Goal: Information Seeking & Learning: Learn about a topic

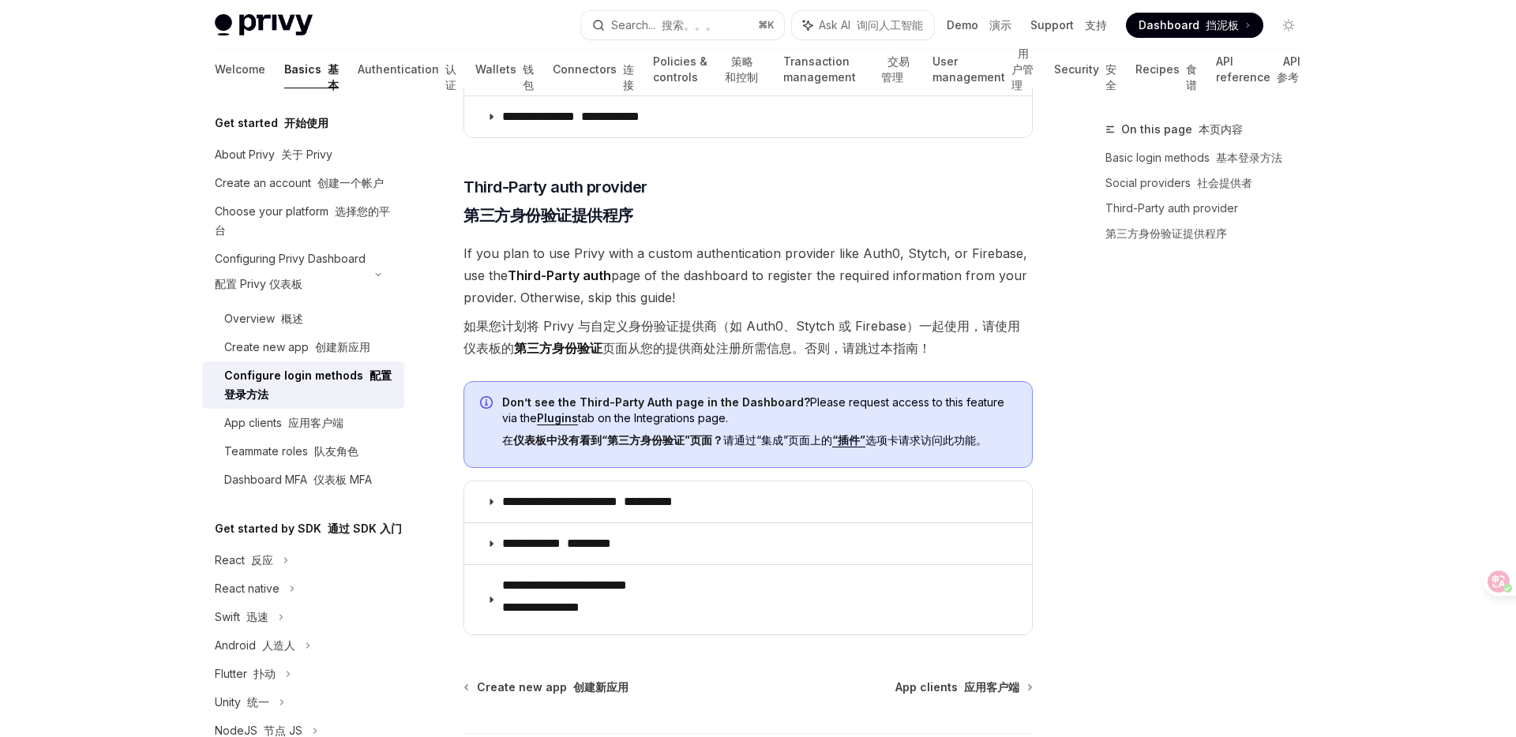
scroll to position [1008, 0]
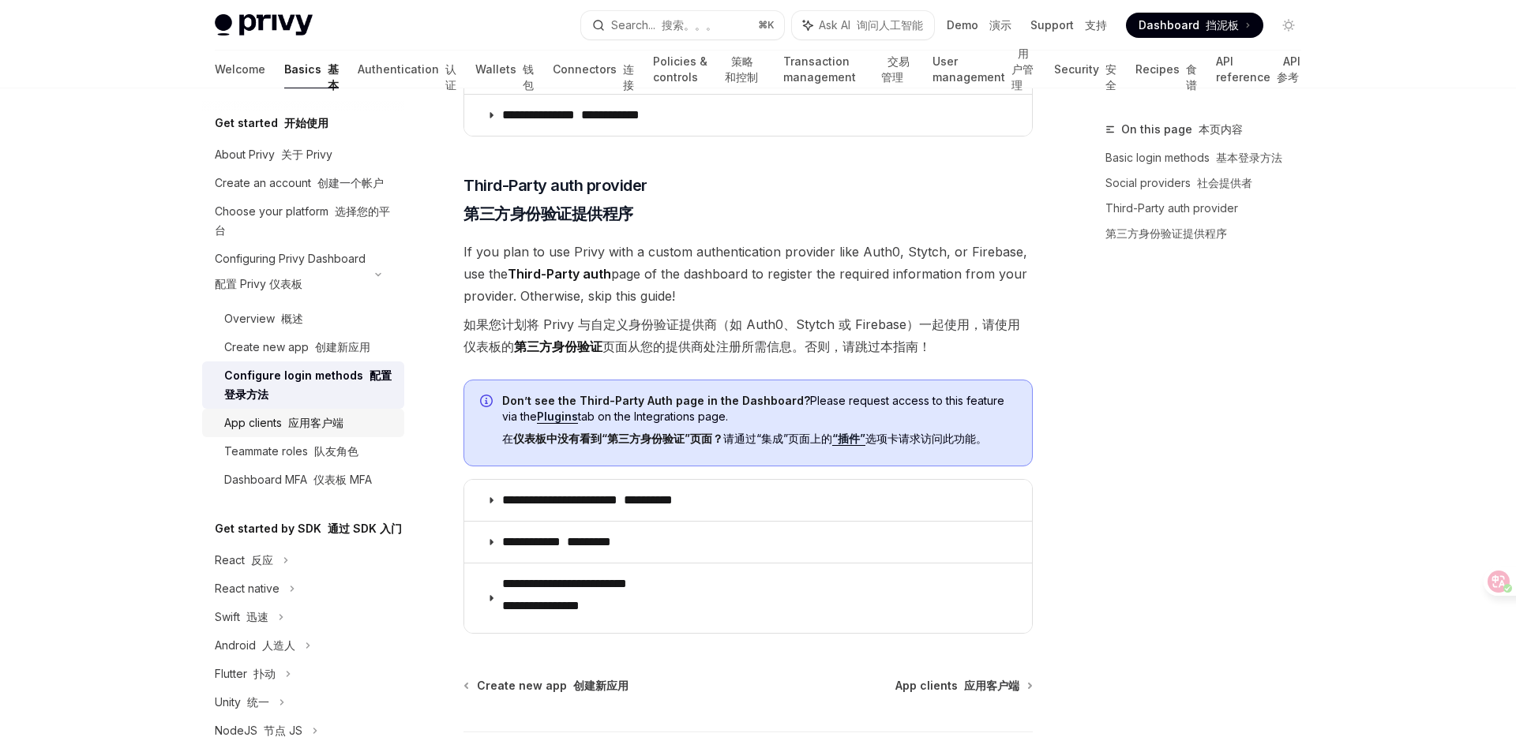
click at [326, 419] on font "应用客户端" at bounding box center [315, 422] width 55 height 13
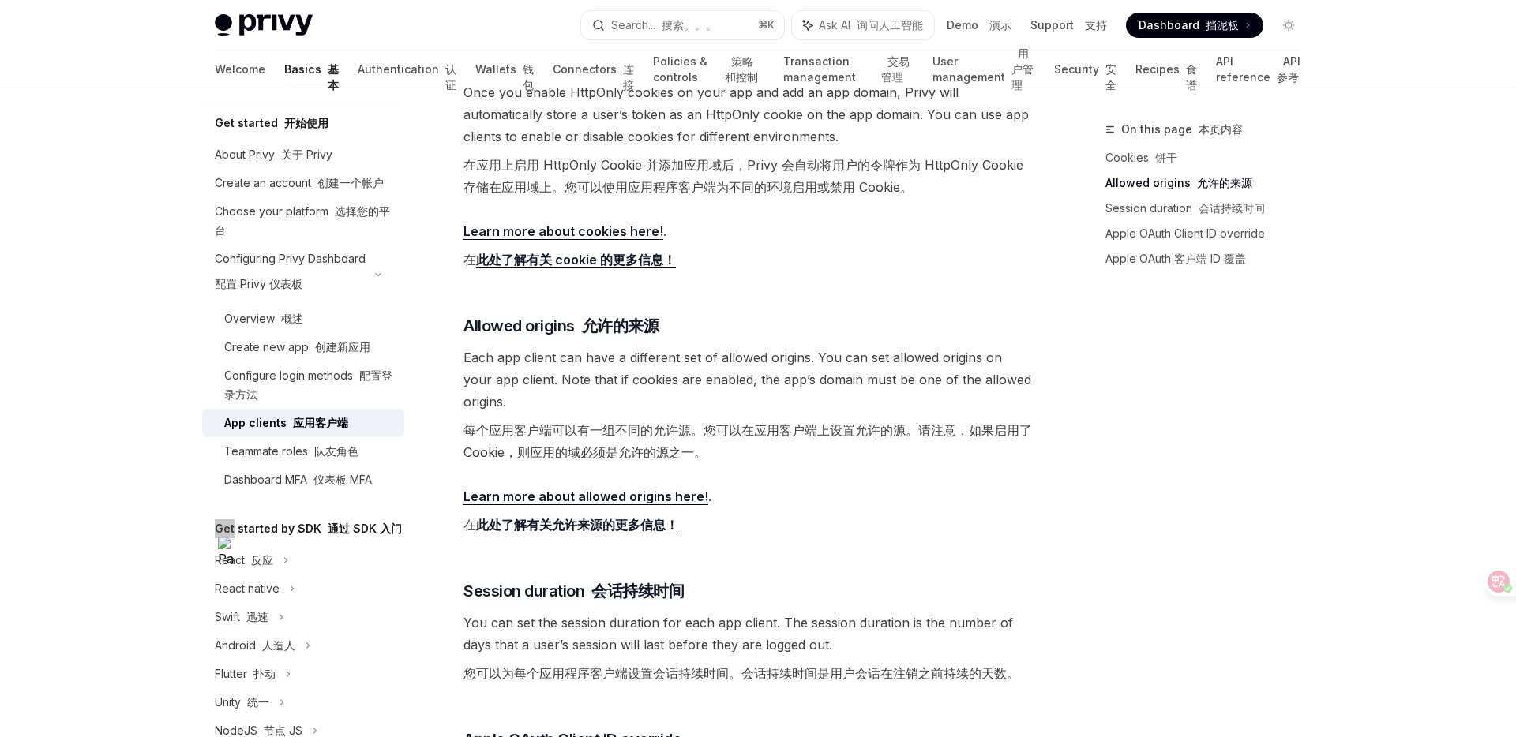
scroll to position [537, 0]
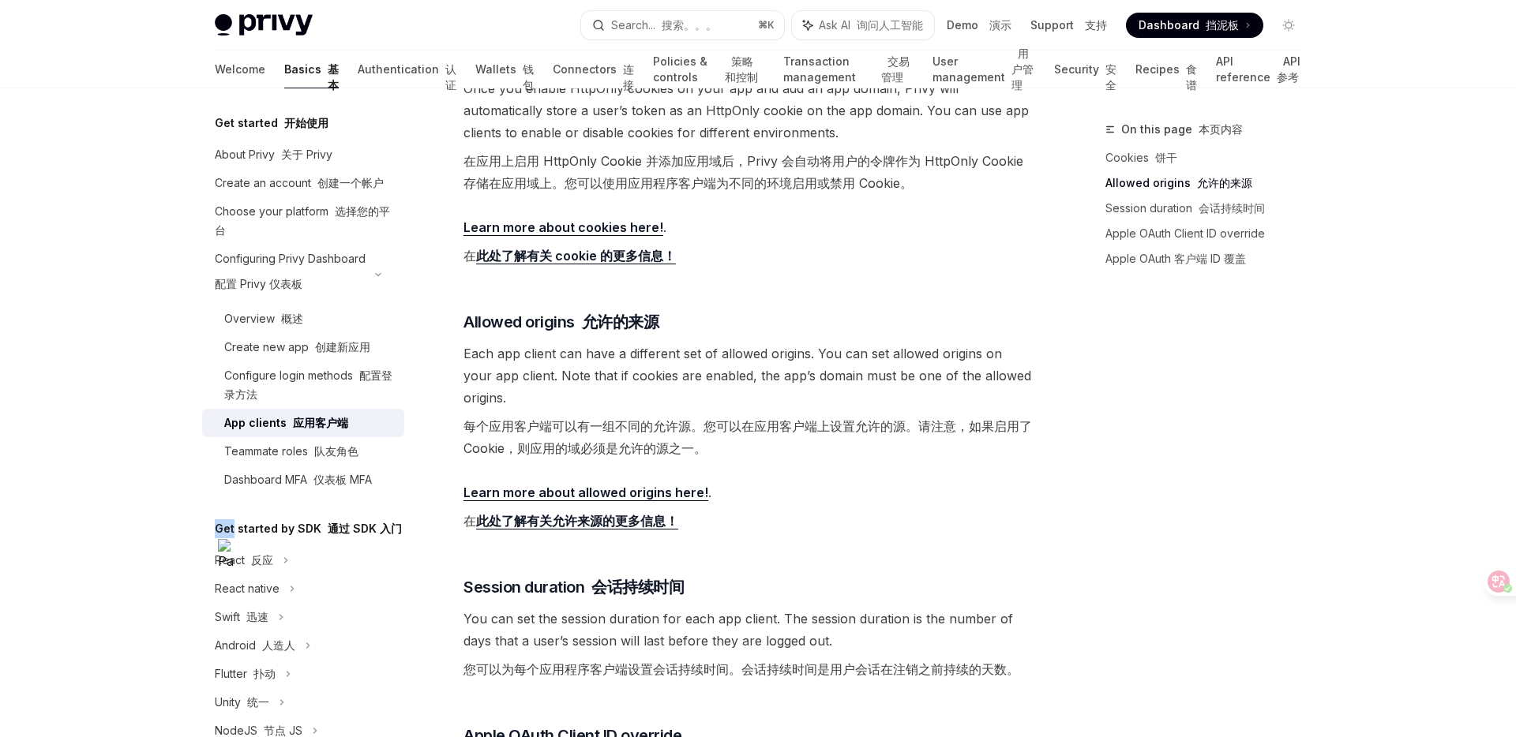
click at [210, 526] on div "Get started by SDK 通过 SDK 入门" at bounding box center [303, 528] width 202 height 19
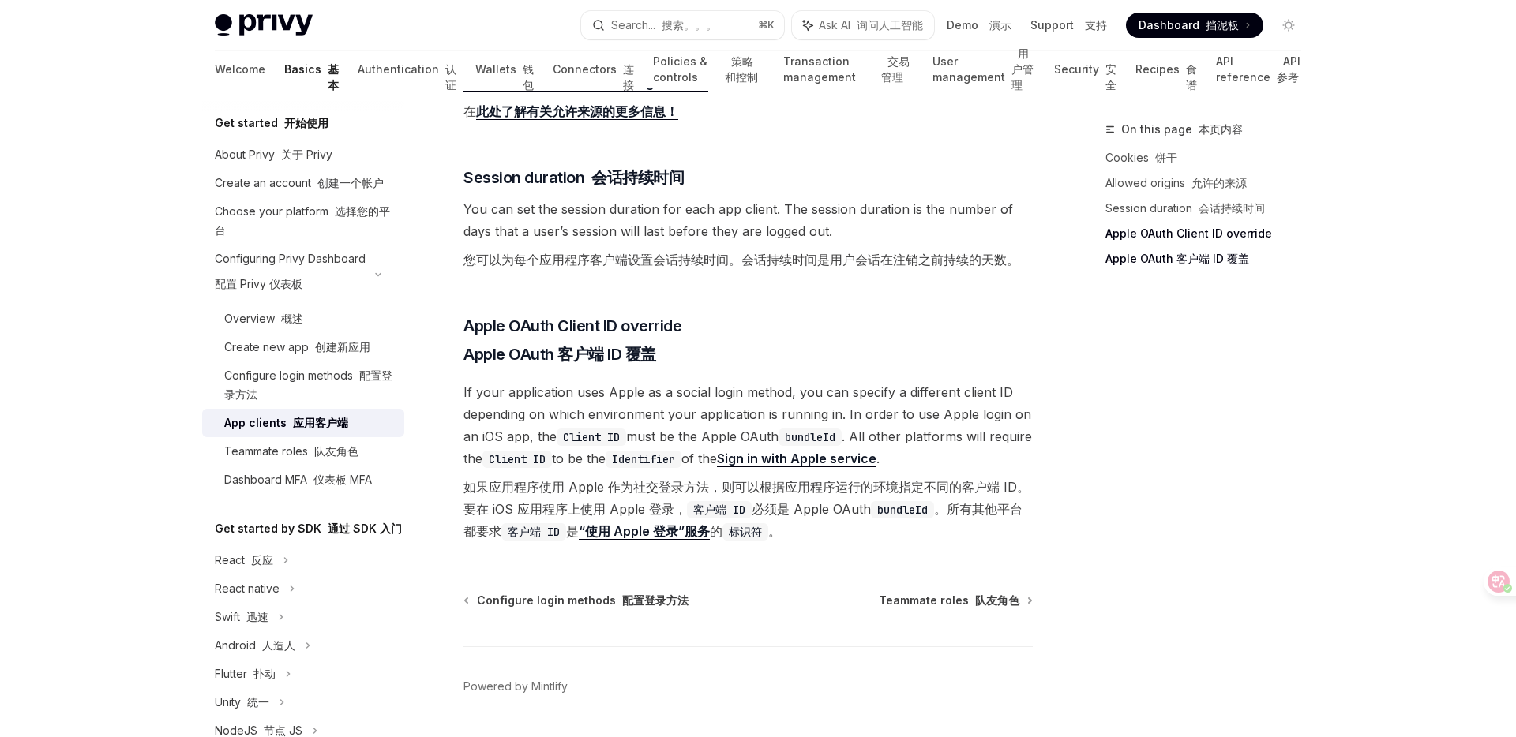
scroll to position [949, 0]
click at [921, 605] on span "Teammate roles 队友角色" at bounding box center [949, 599] width 141 height 16
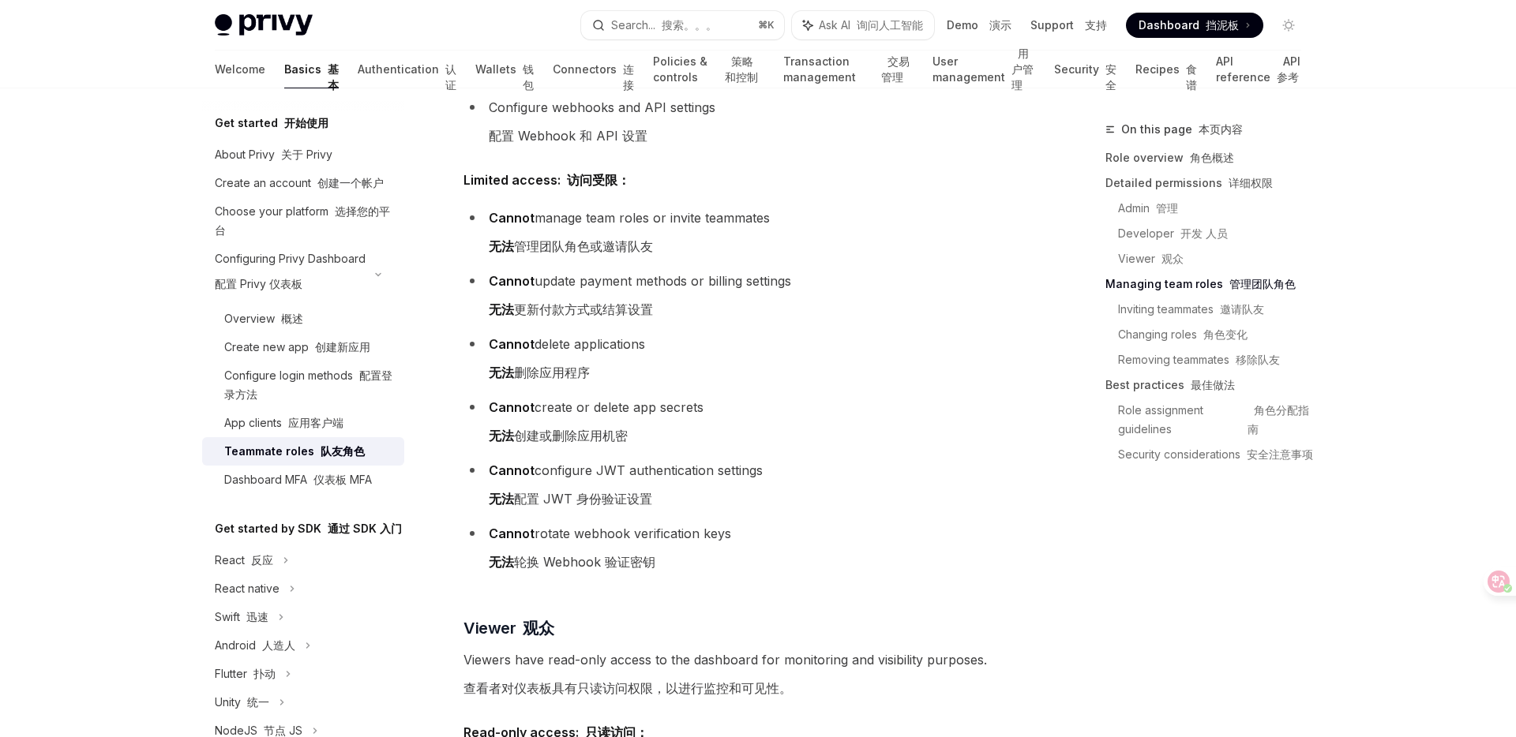
scroll to position [1843, 0]
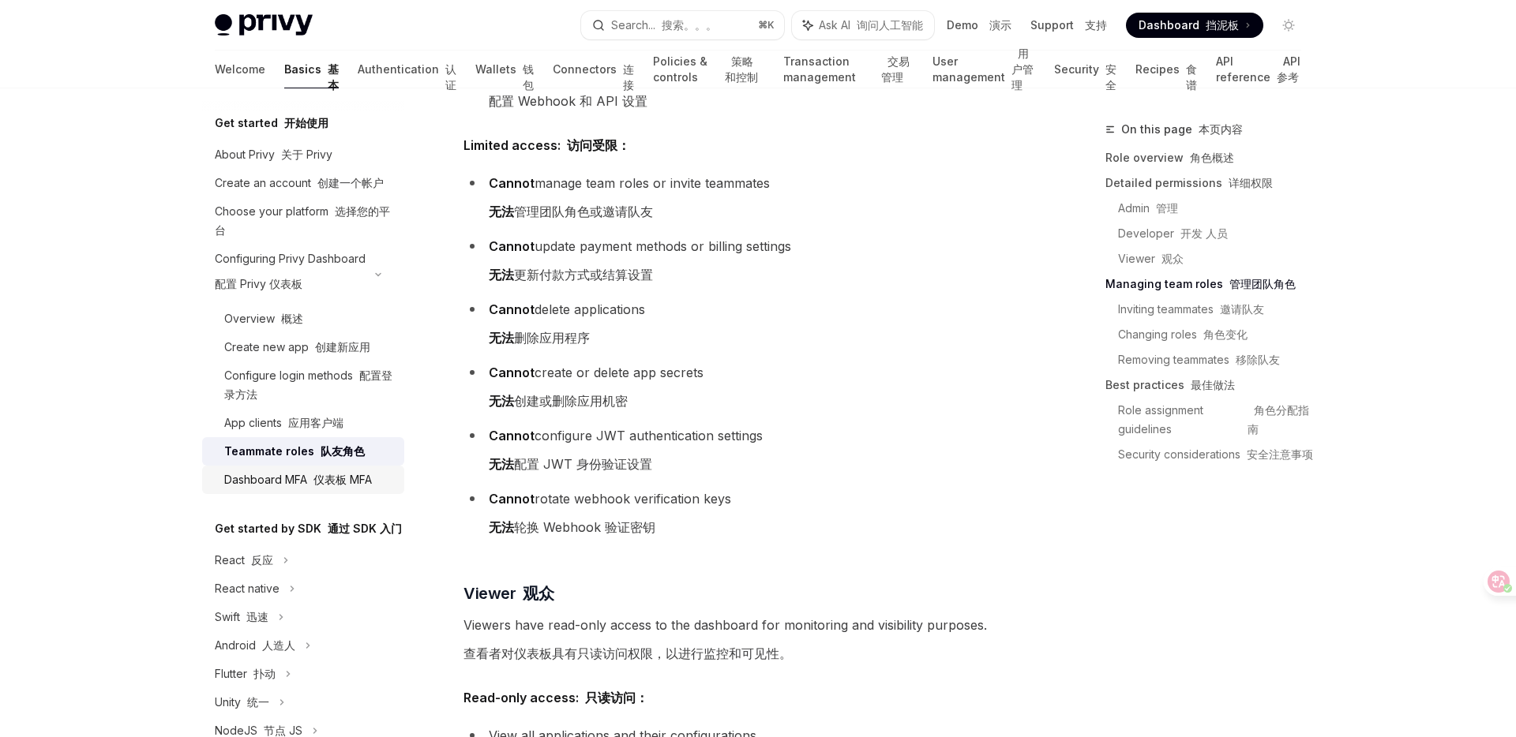
click at [353, 482] on font "仪表板 MFA" at bounding box center [342, 479] width 58 height 13
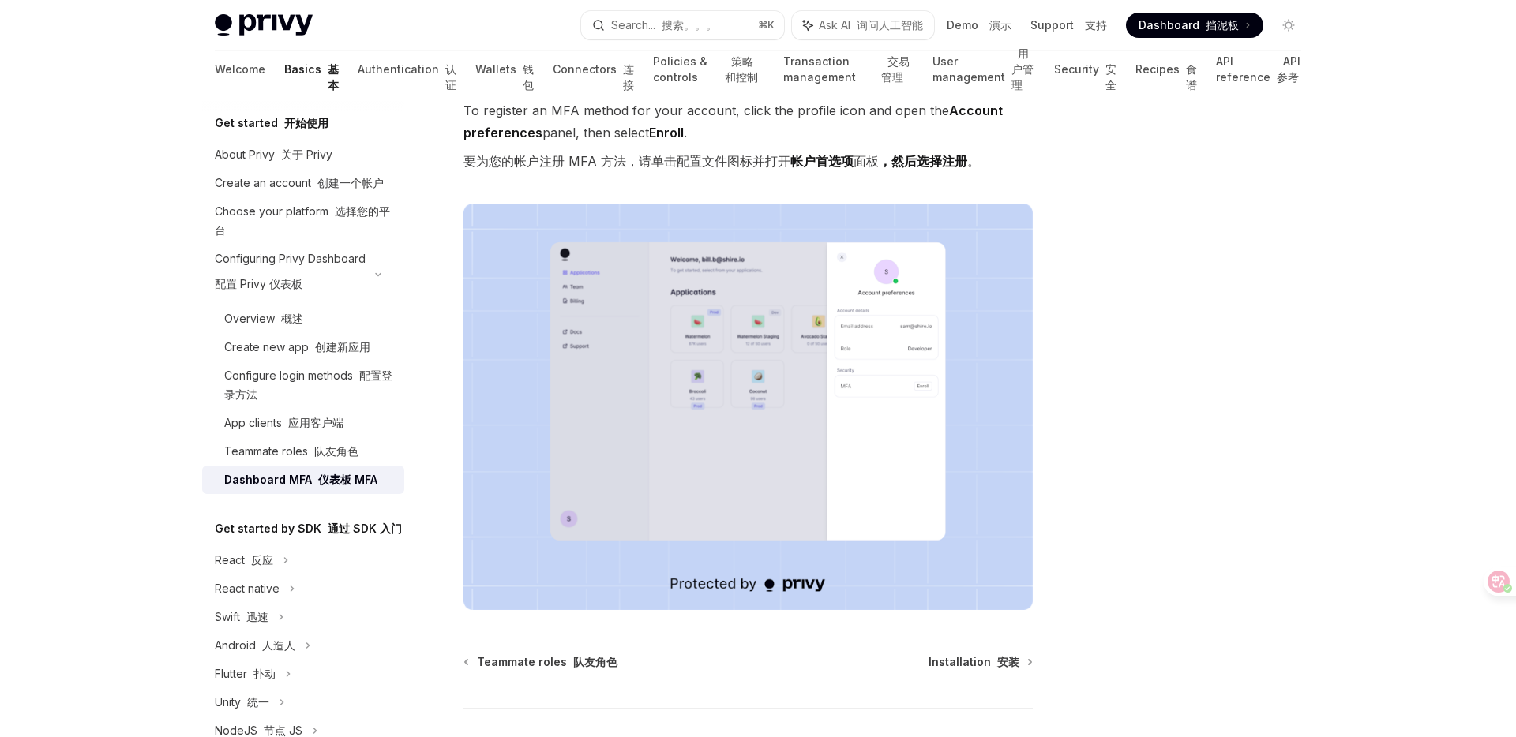
scroll to position [374, 0]
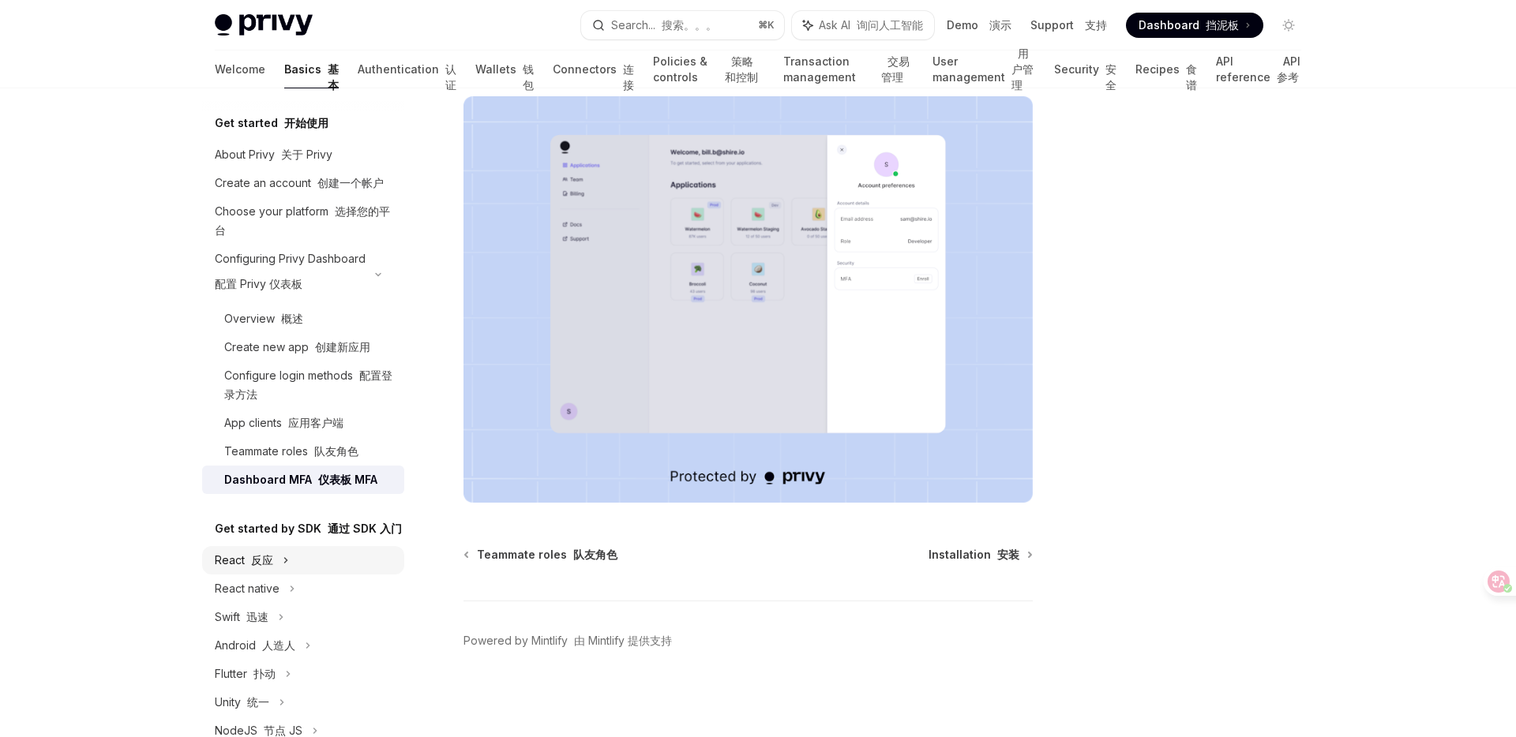
click at [283, 562] on icon at bounding box center [286, 560] width 6 height 19
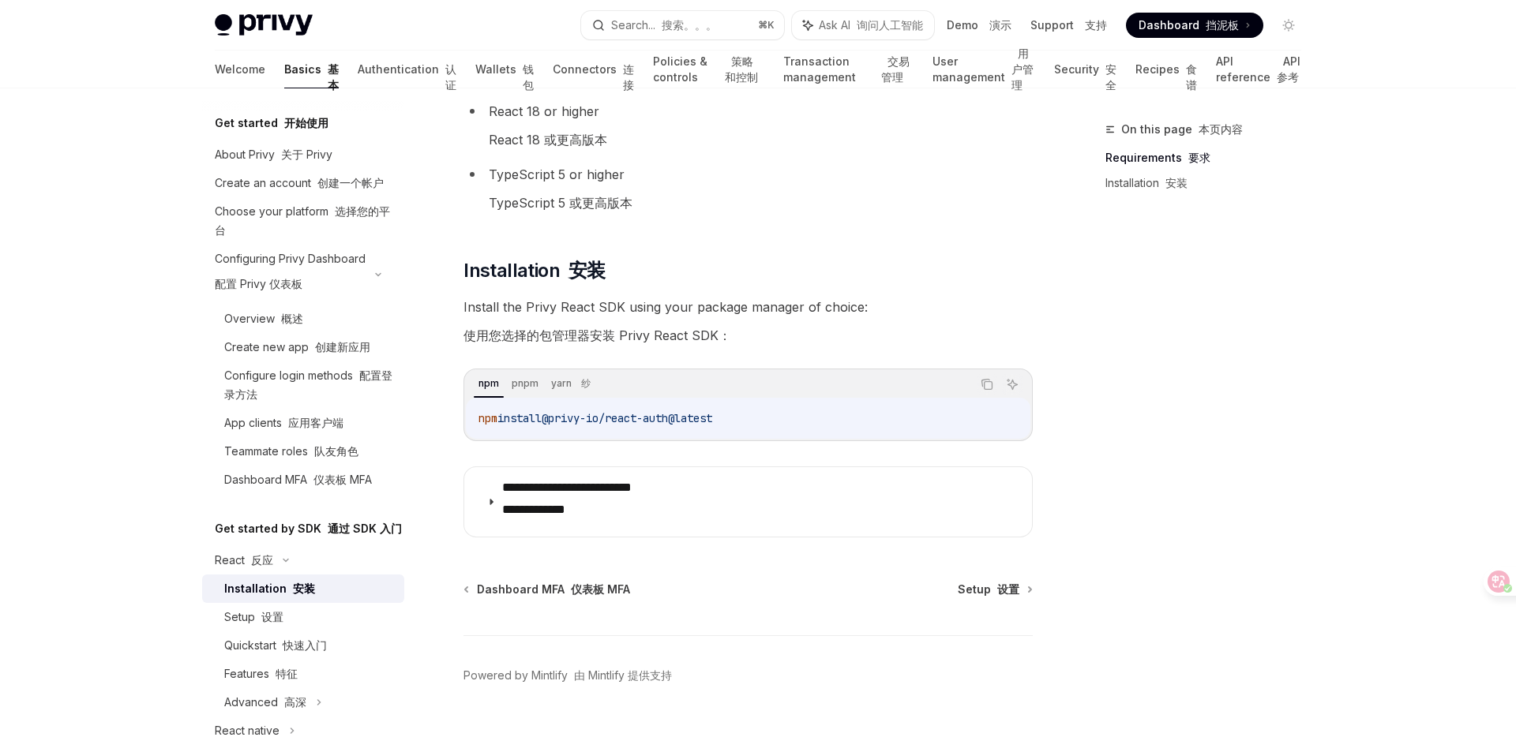
scroll to position [171, 0]
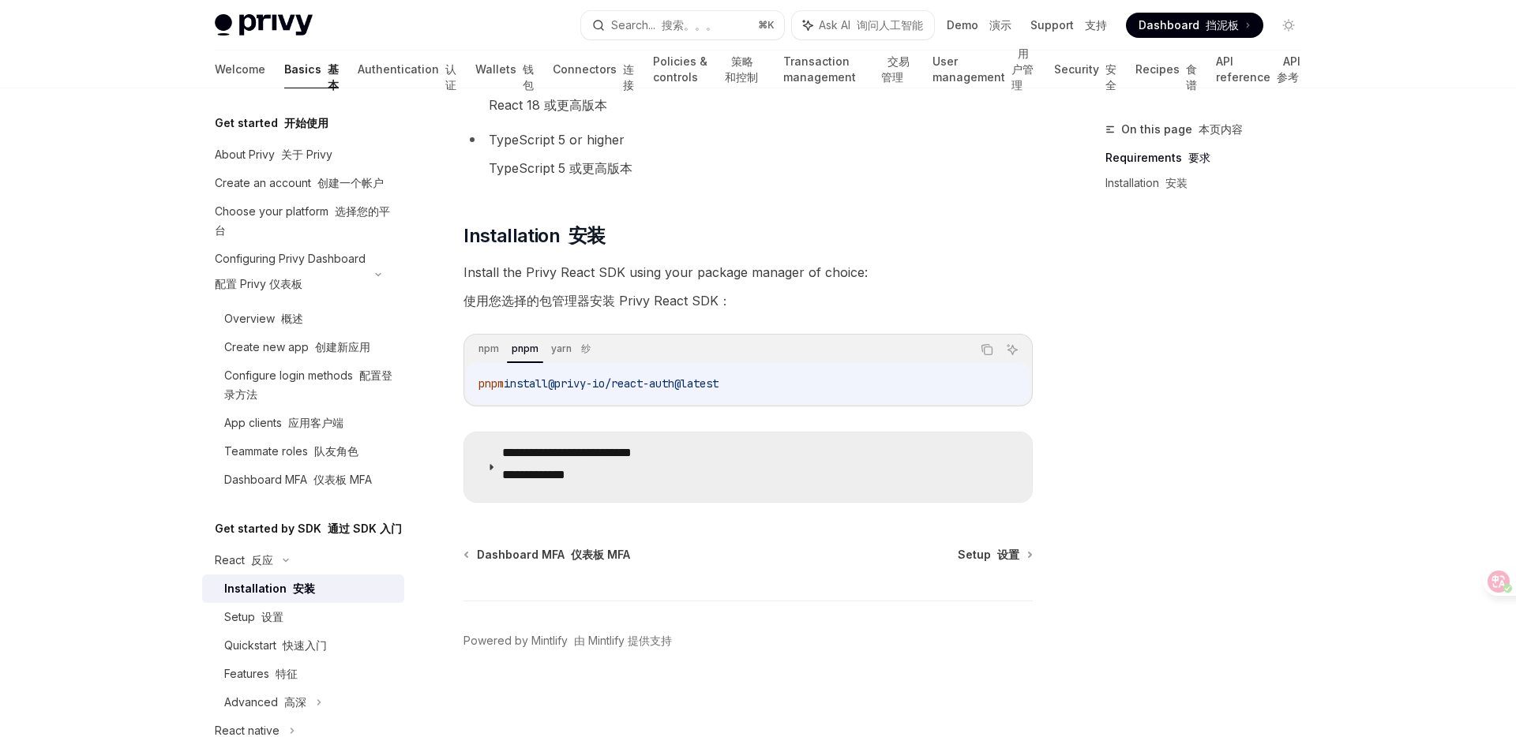
click at [495, 468] on icon at bounding box center [490, 467] width 9 height 9
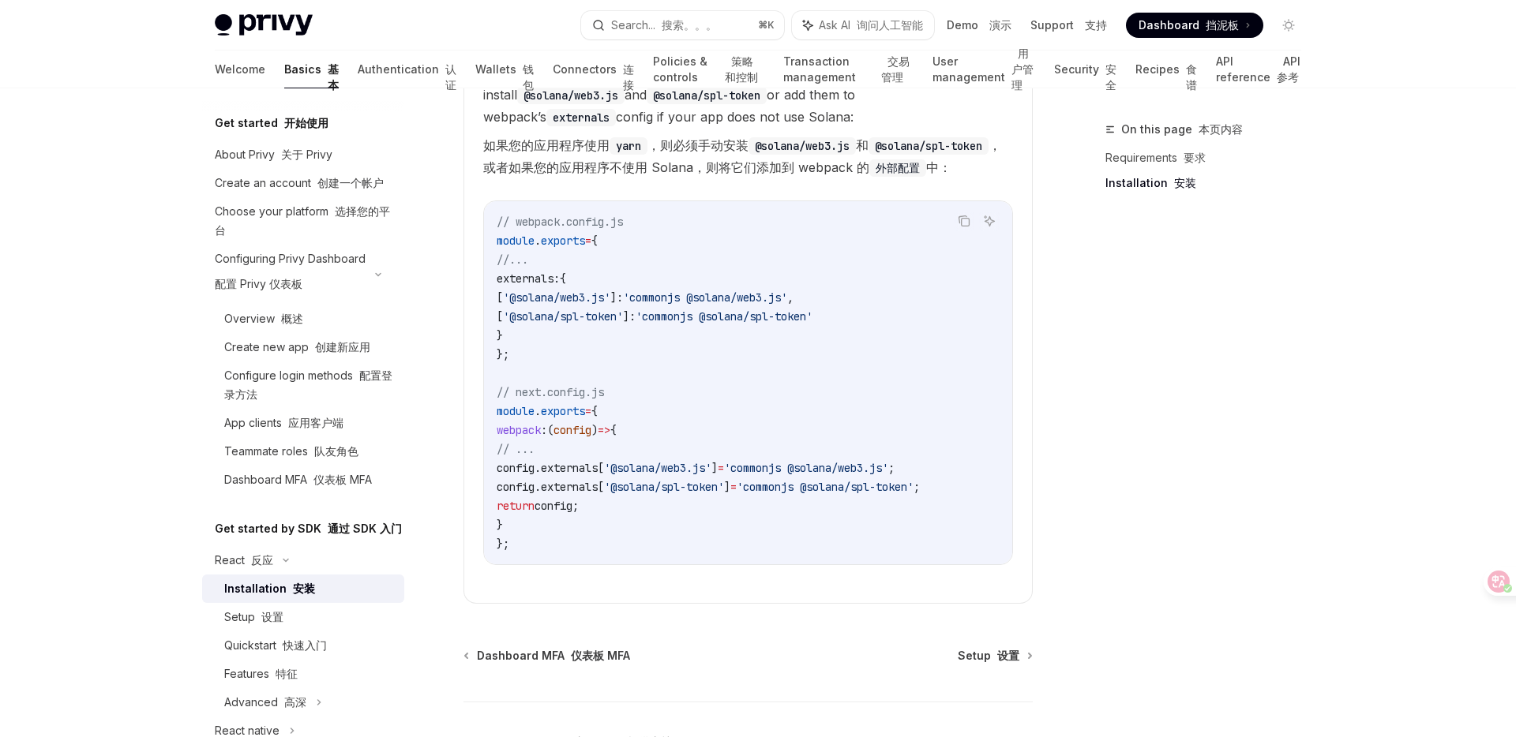
scroll to position [725, 0]
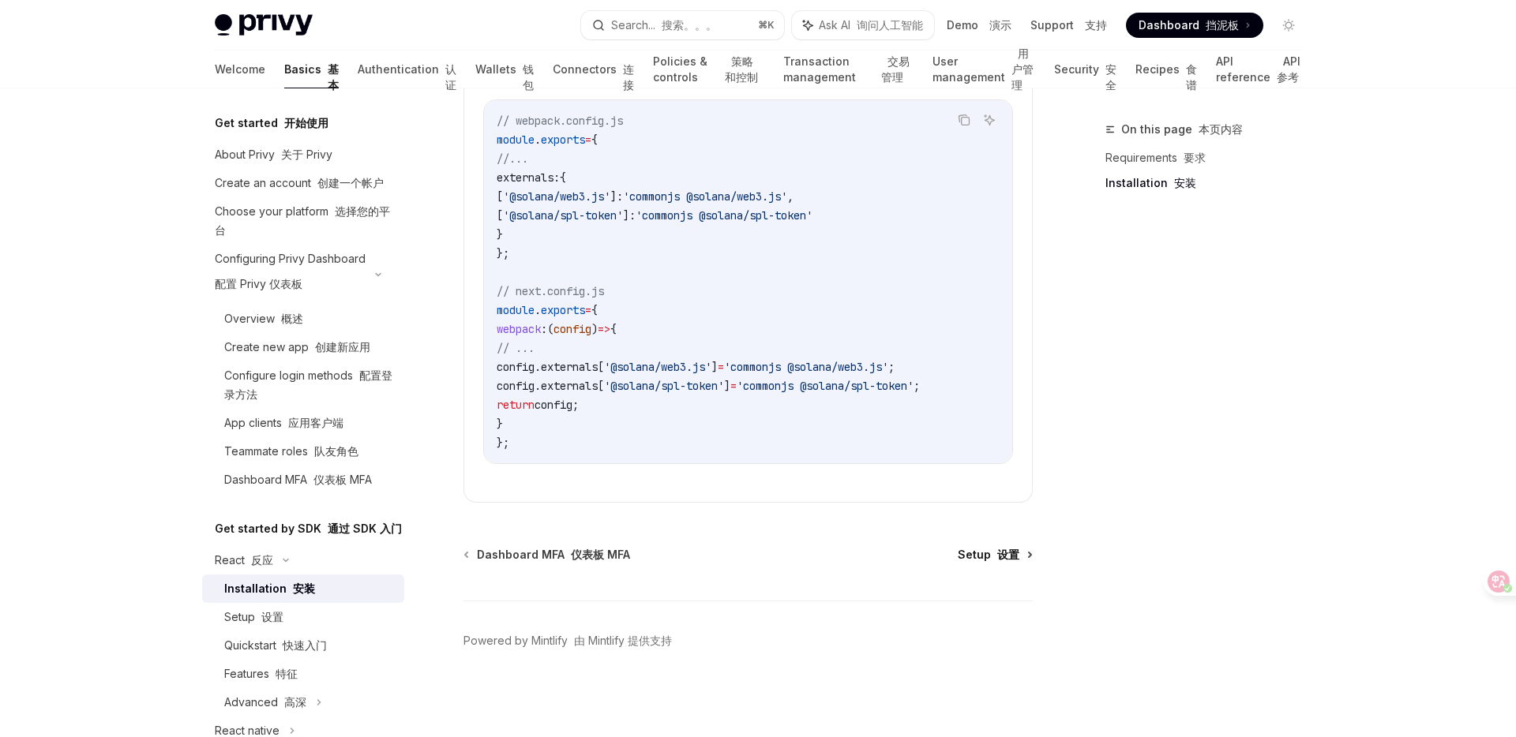
click at [985, 552] on span "Setup 设置" at bounding box center [989, 555] width 62 height 16
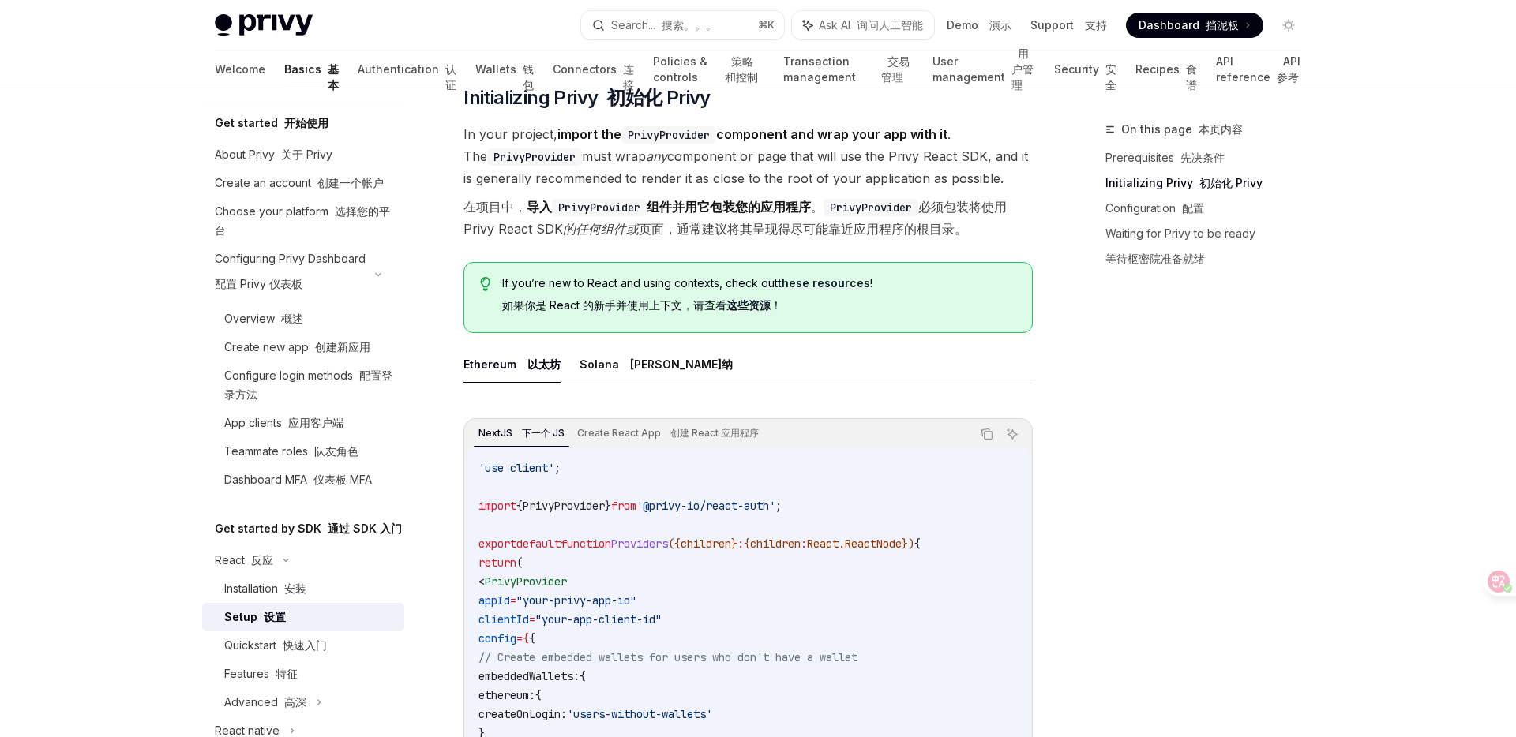
scroll to position [379, 0]
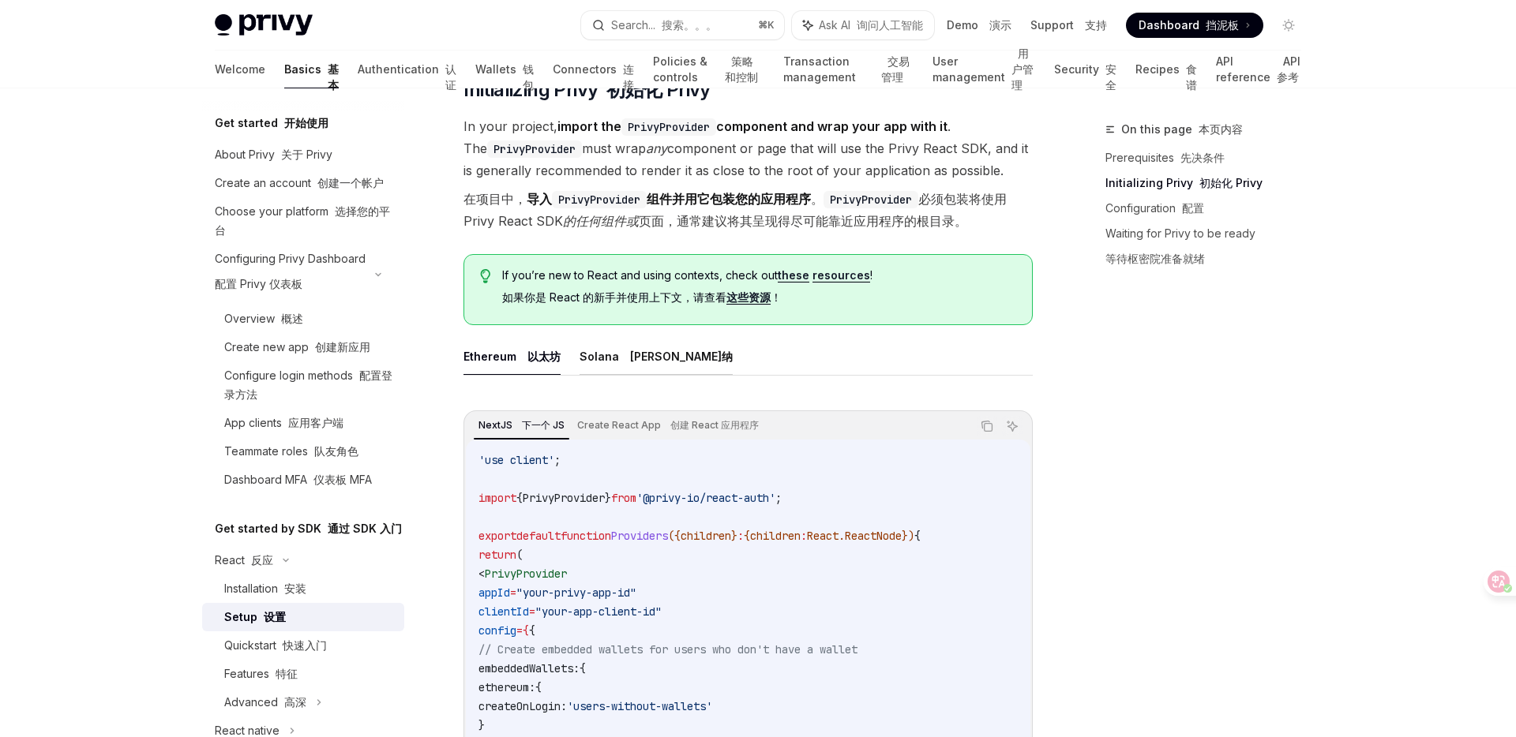
click at [624, 359] on font at bounding box center [627, 356] width 6 height 13
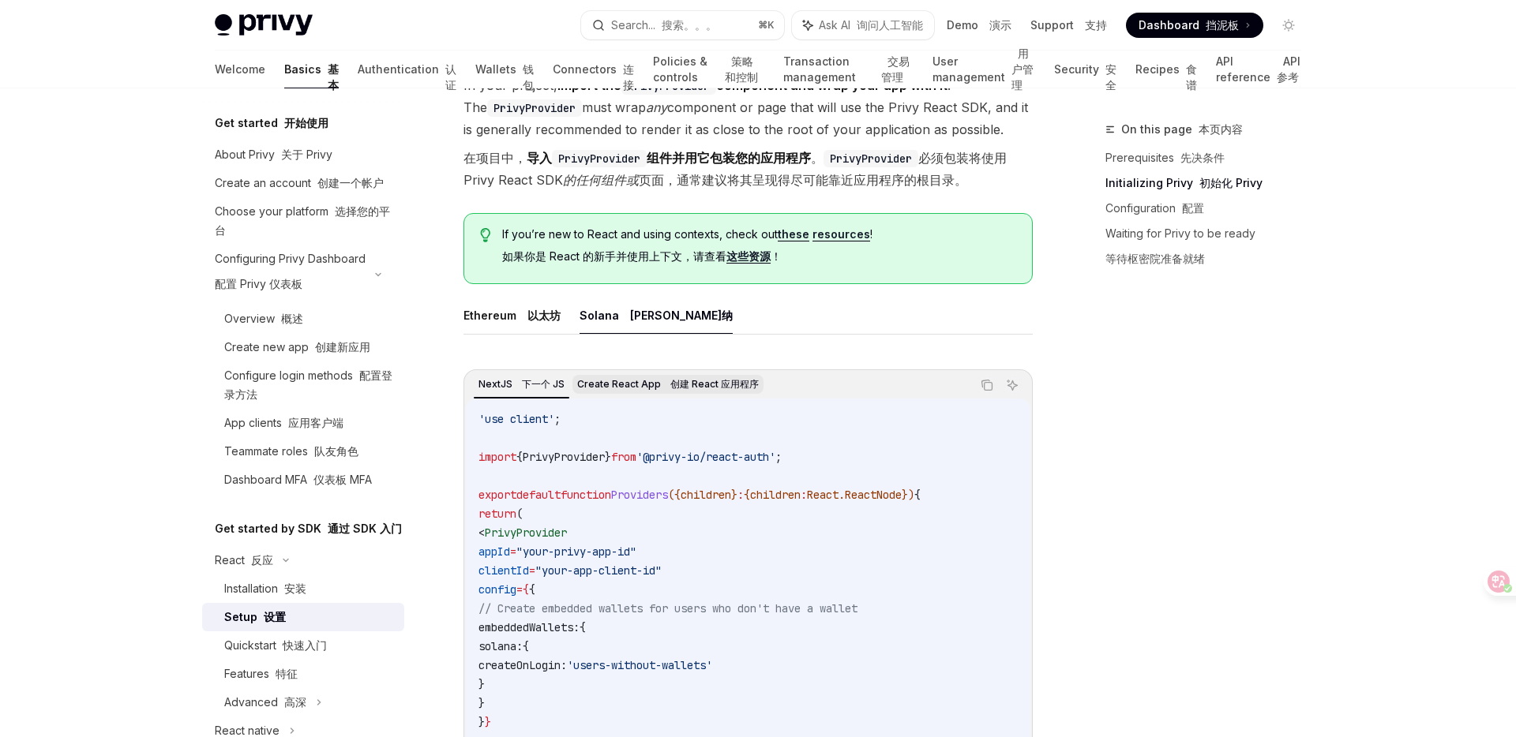
scroll to position [441, 0]
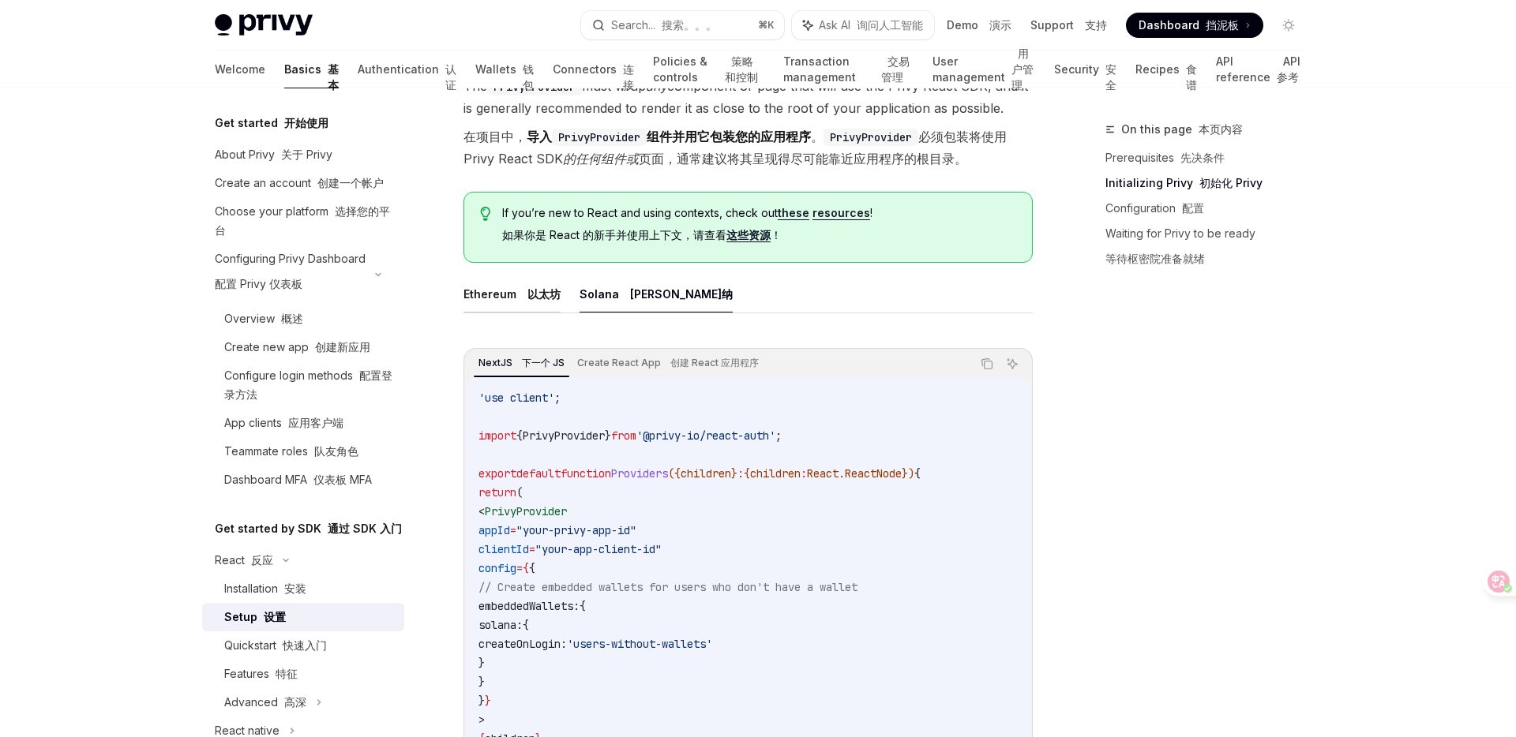
click at [529, 294] on font "以太坊" at bounding box center [543, 293] width 33 height 13
click at [630, 294] on font "[PERSON_NAME]纳" at bounding box center [681, 293] width 103 height 13
click at [509, 298] on button "Ethereum 以太坊" at bounding box center [511, 294] width 97 height 37
click at [610, 294] on button "Solana 索拉纳" at bounding box center [655, 294] width 153 height 37
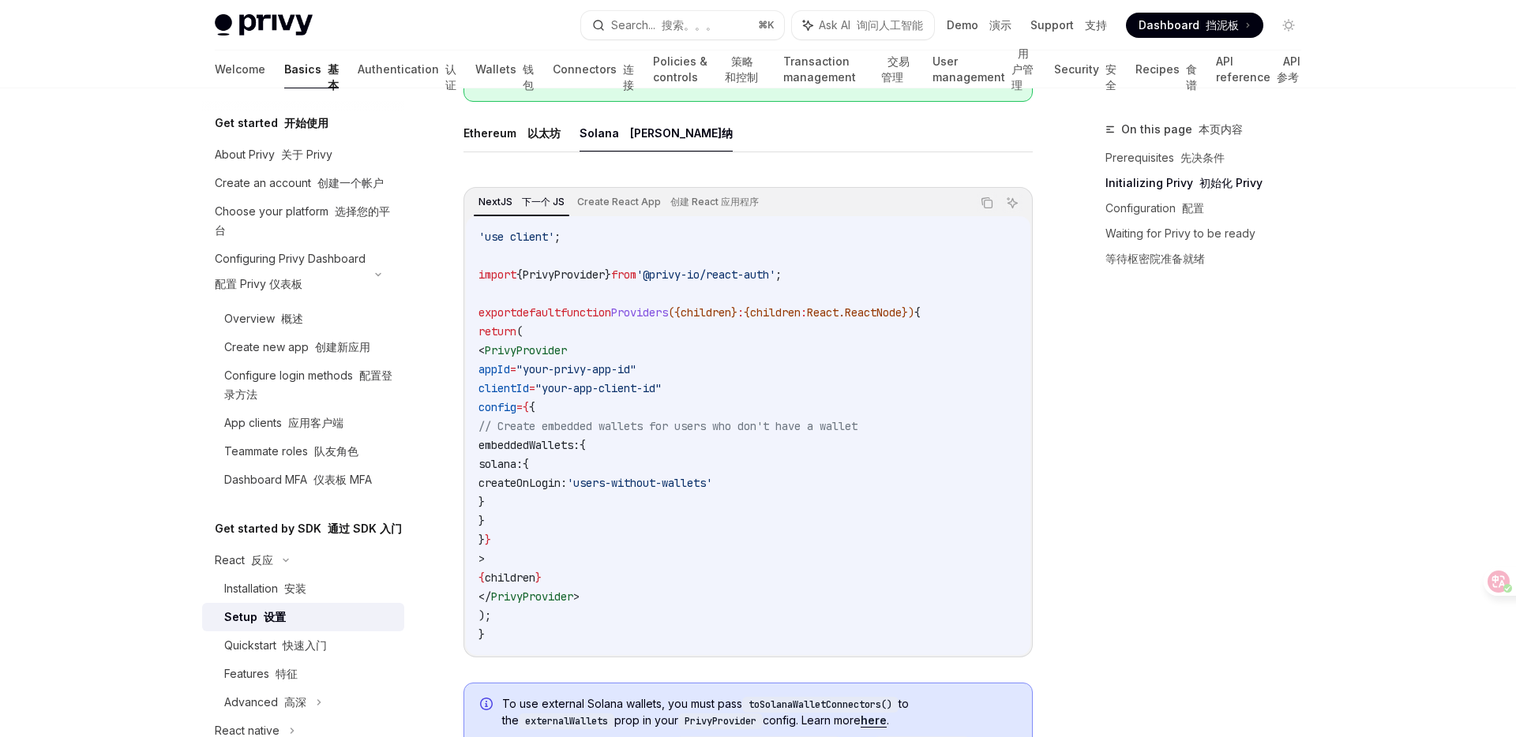
scroll to position [591, 0]
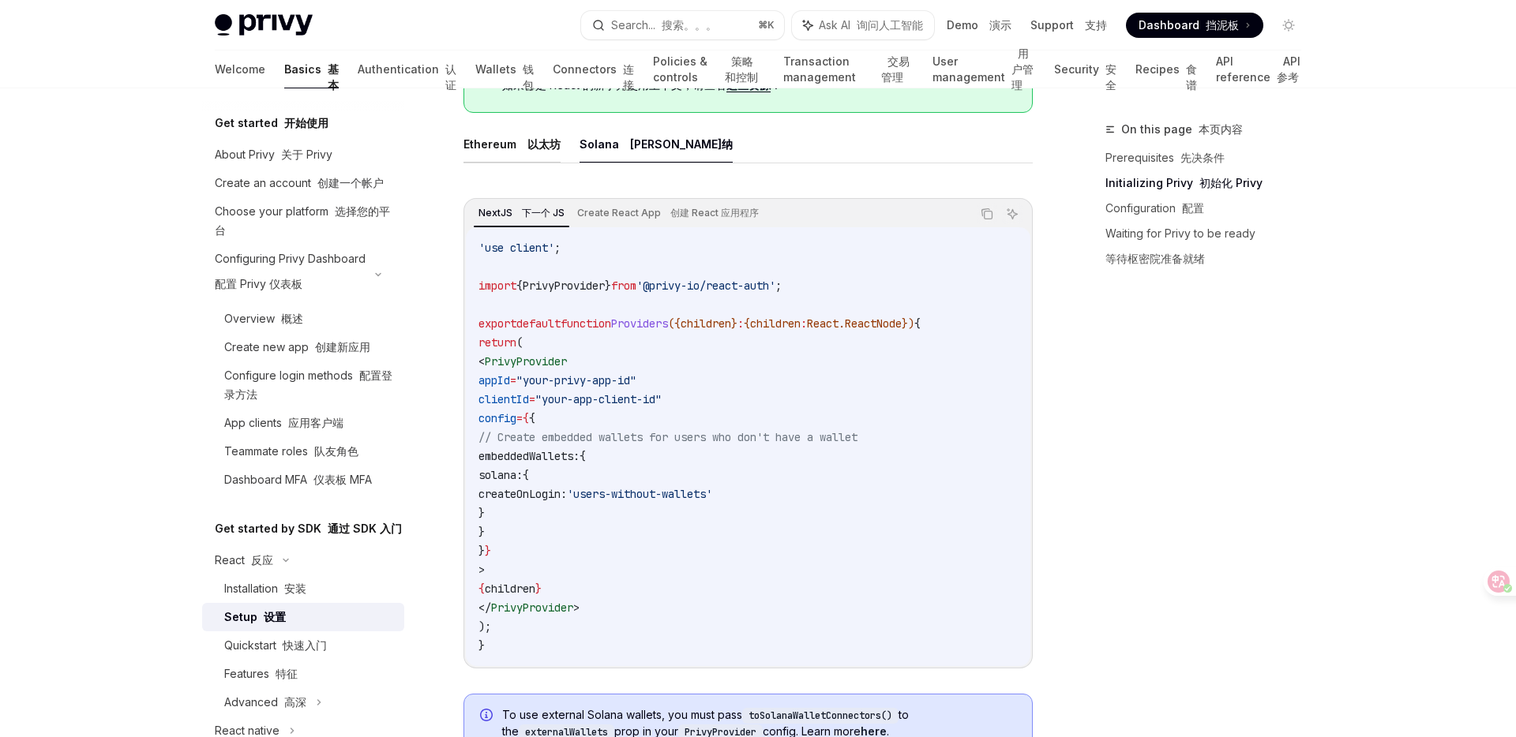
click at [496, 151] on button "Ethereum 以太坊" at bounding box center [511, 144] width 97 height 37
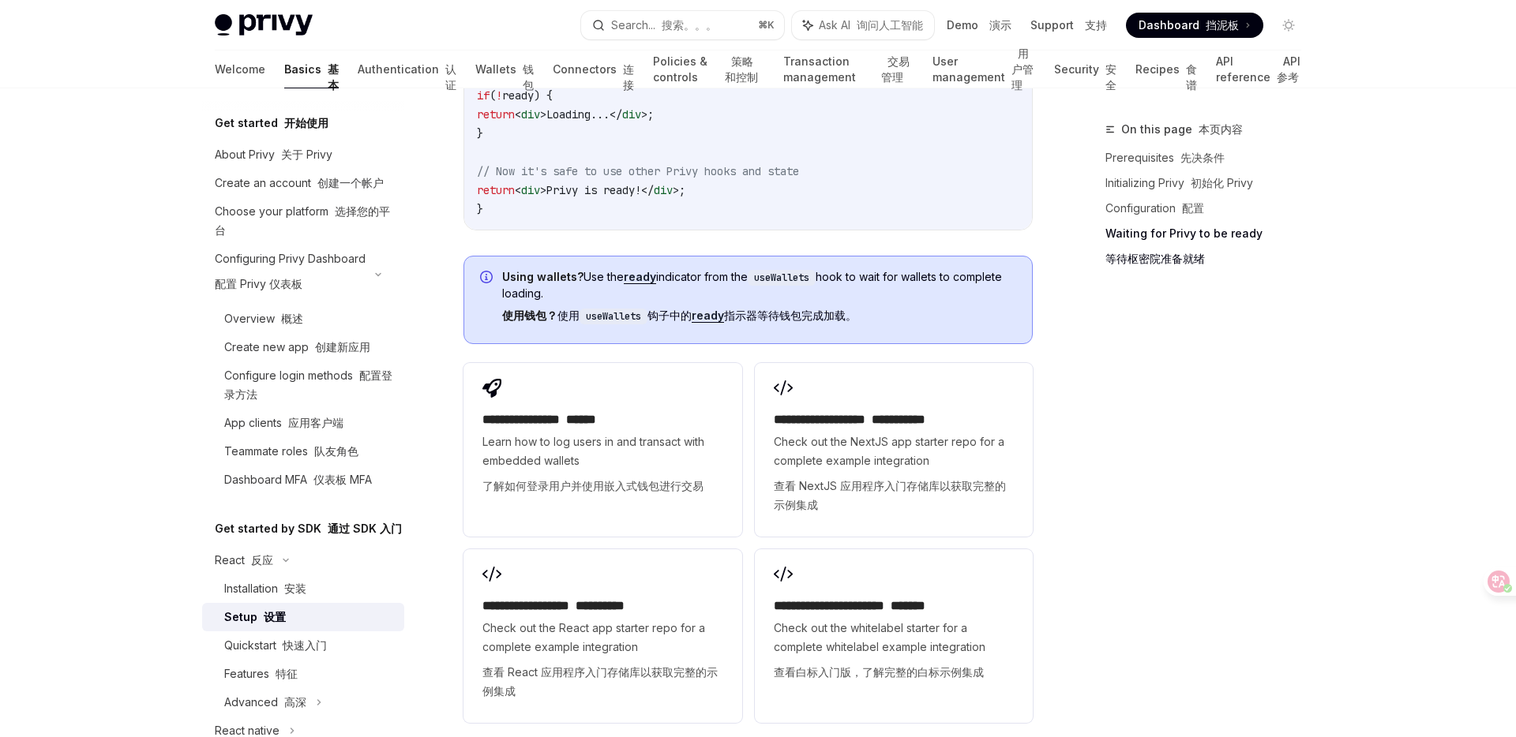
scroll to position [2474, 0]
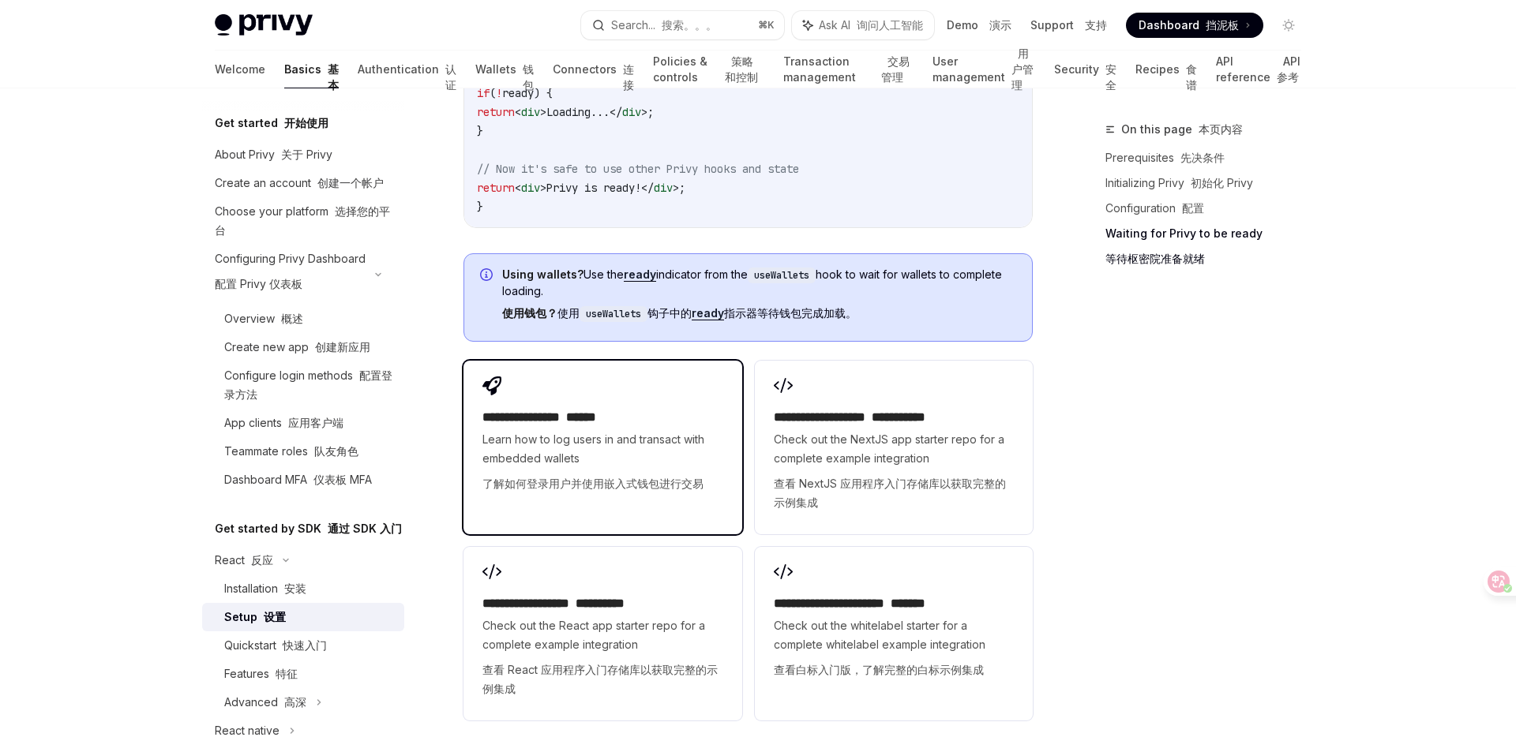
click at [578, 408] on h2 "**********" at bounding box center [602, 417] width 240 height 19
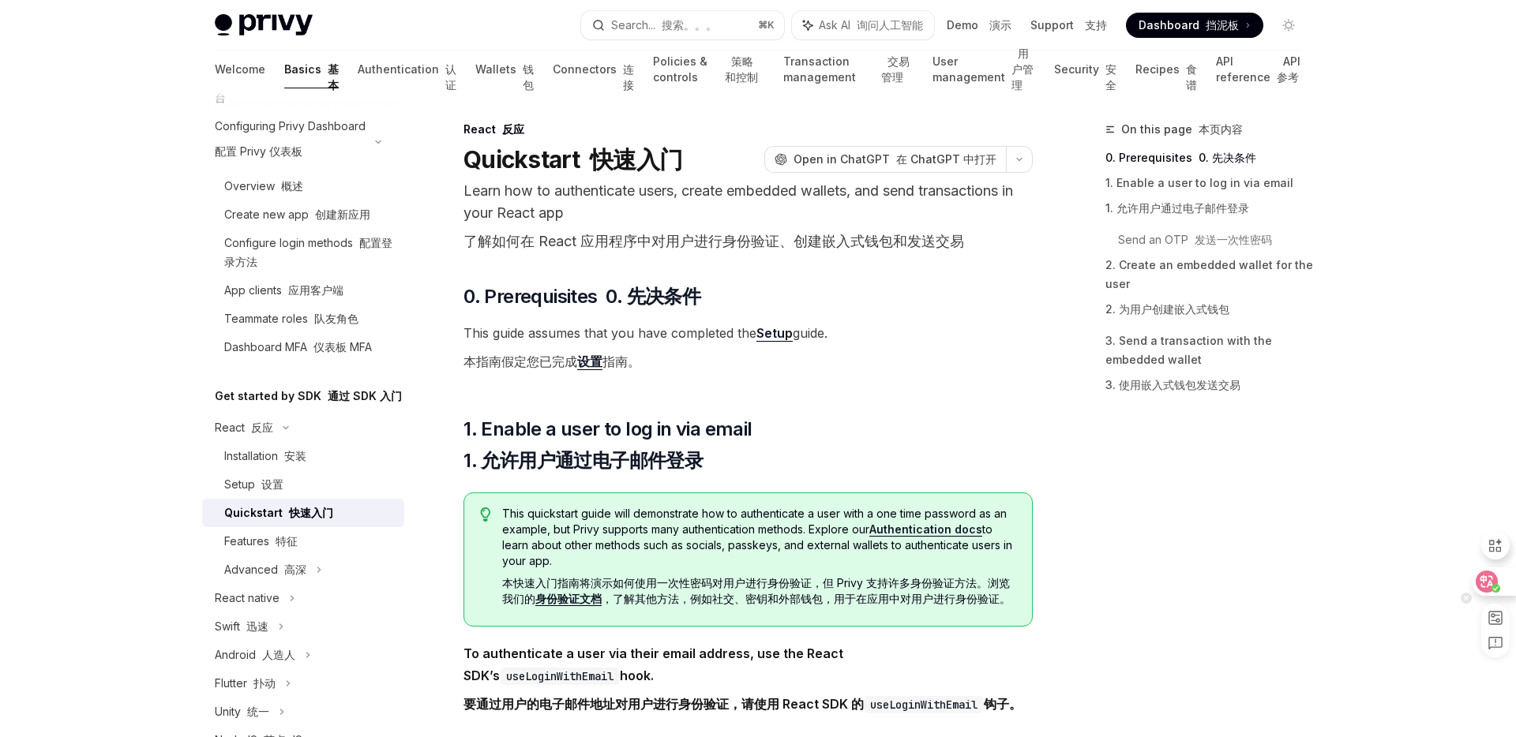
click at [1494, 580] on icon at bounding box center [1487, 582] width 16 height 16
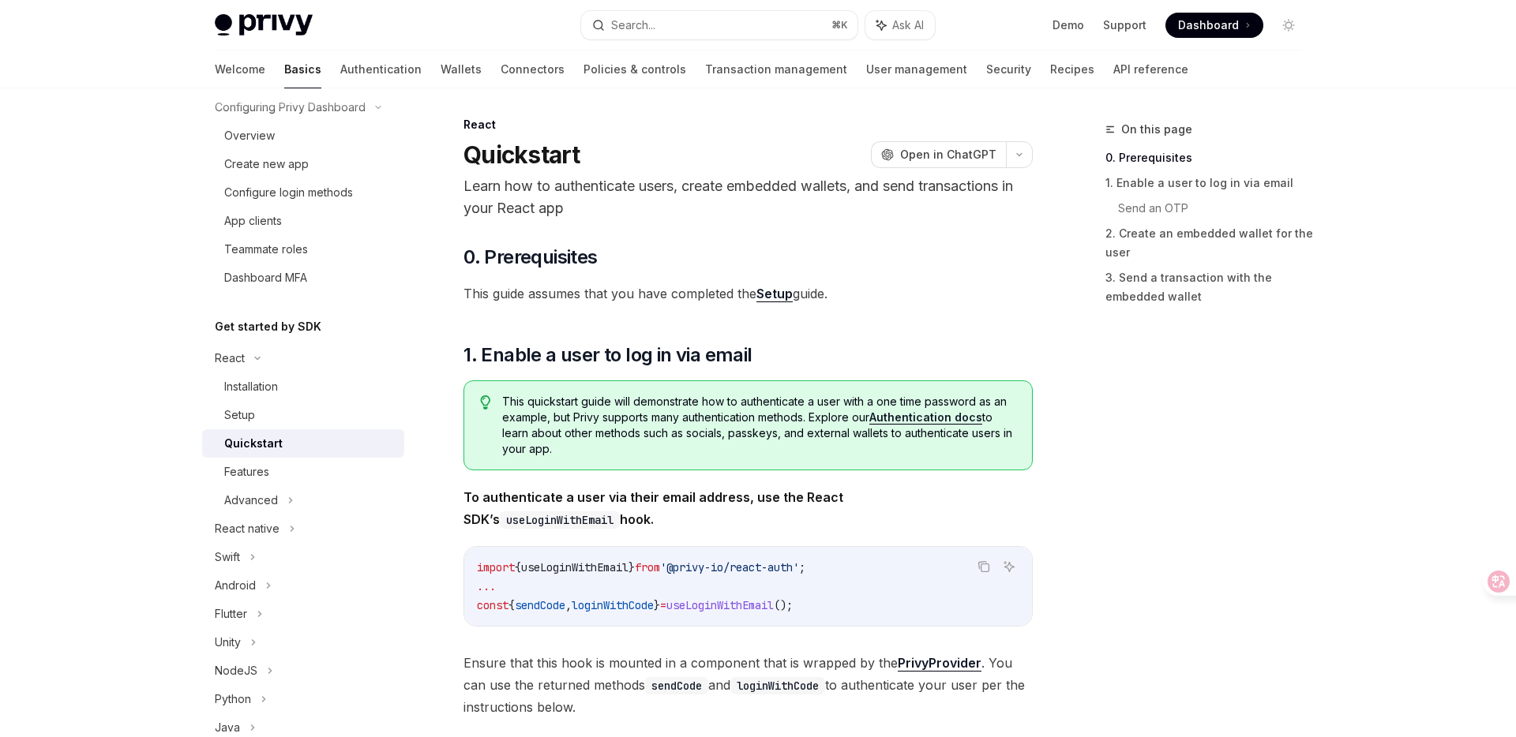
scroll to position [9, 0]
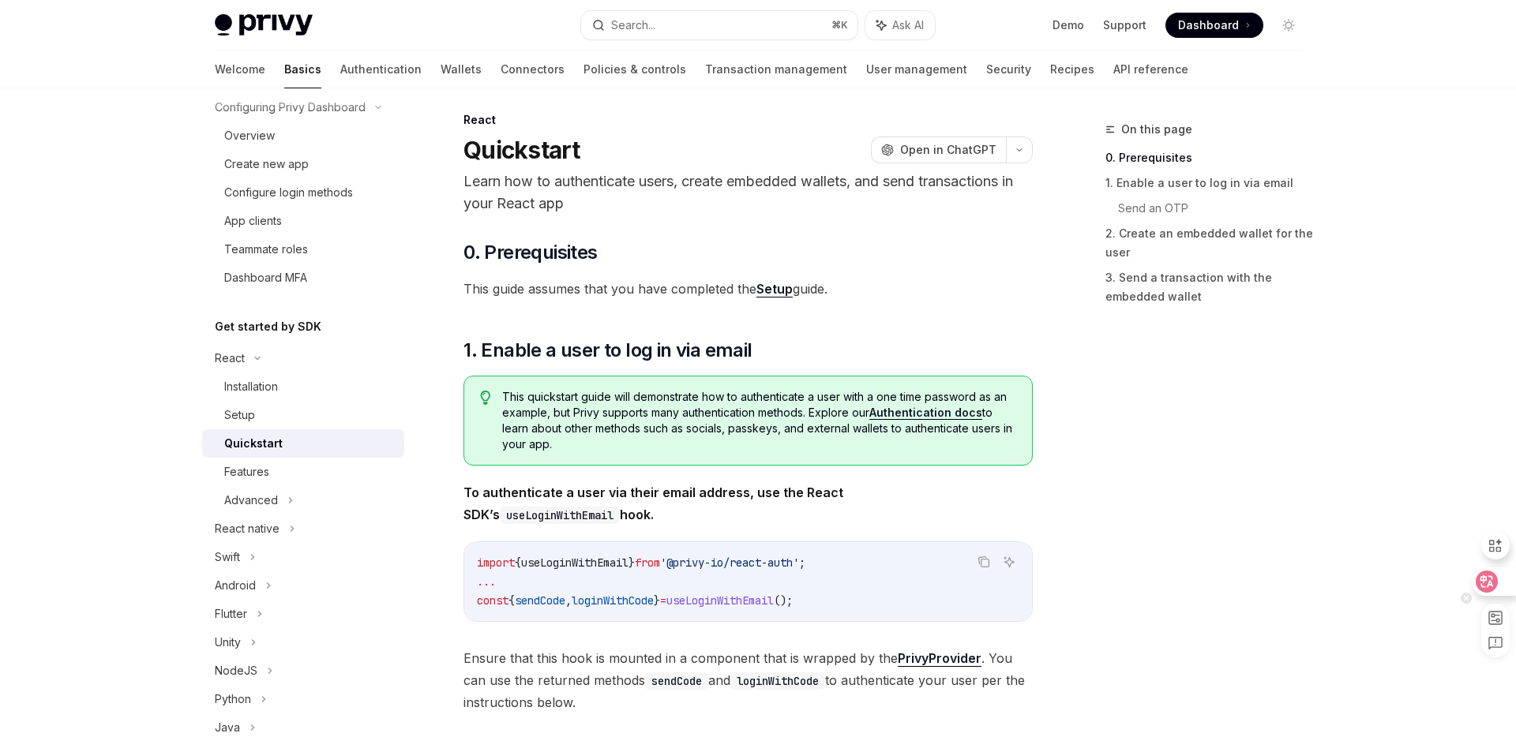
click at [1490, 580] on icon at bounding box center [1486, 582] width 13 height 13
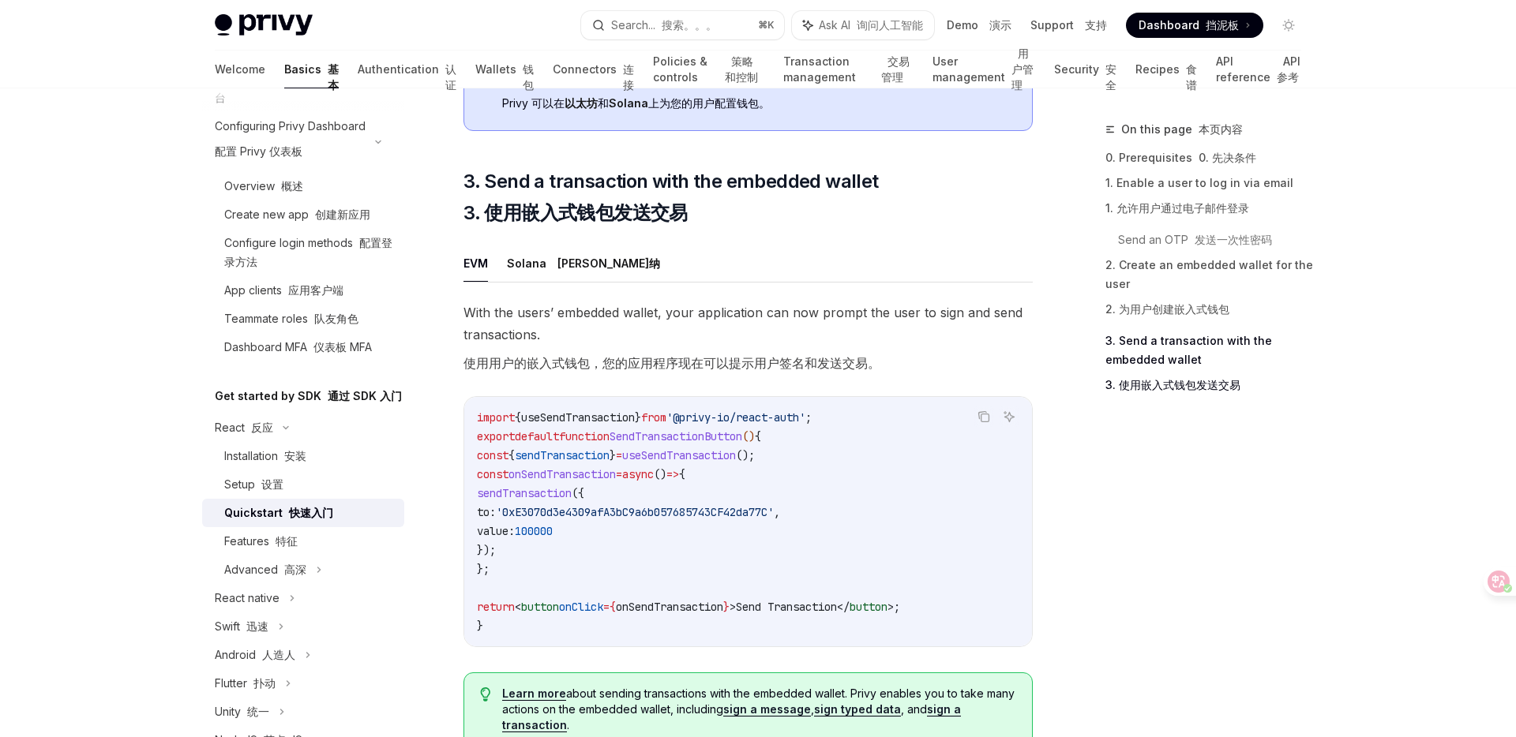
scroll to position [1673, 0]
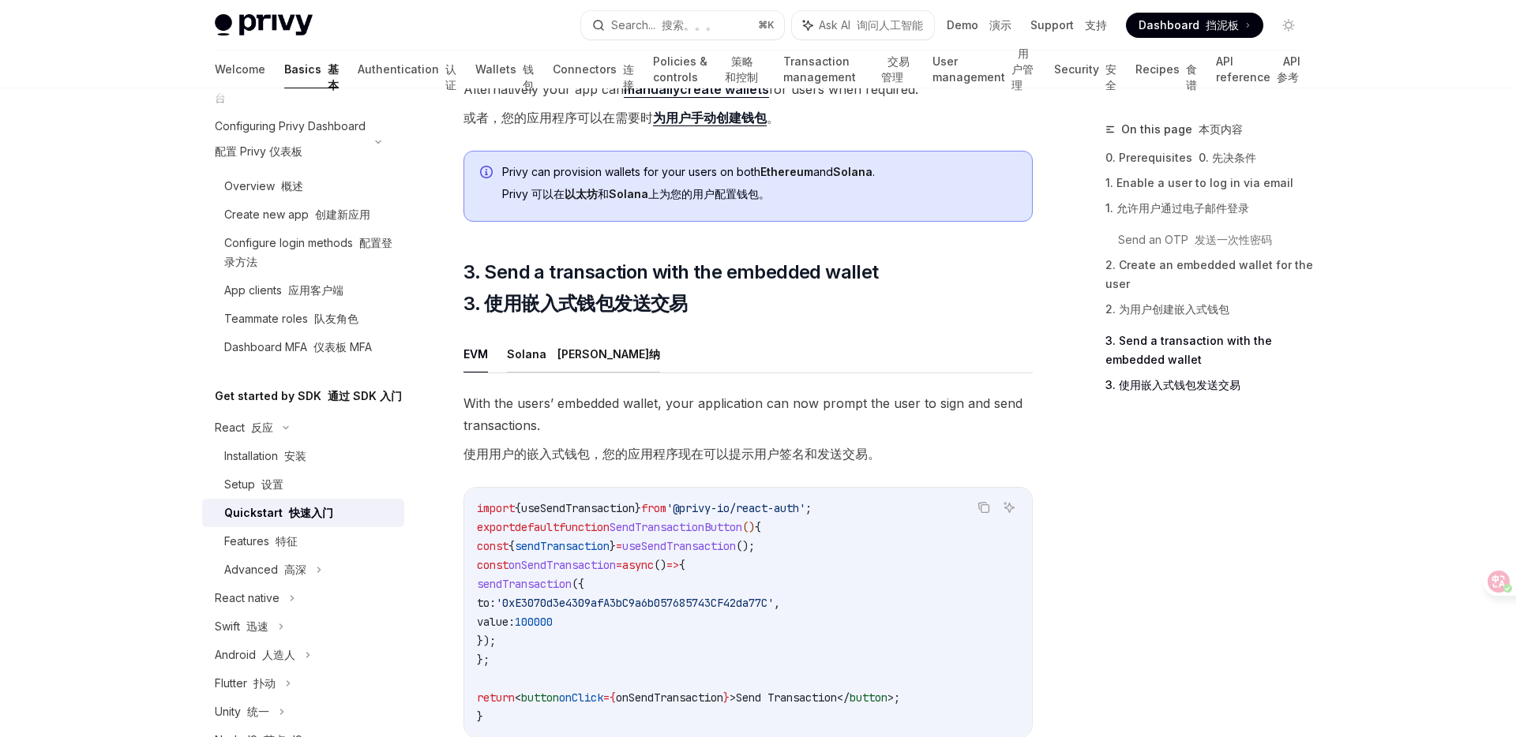
click at [553, 361] on font at bounding box center [554, 353] width 6 height 13
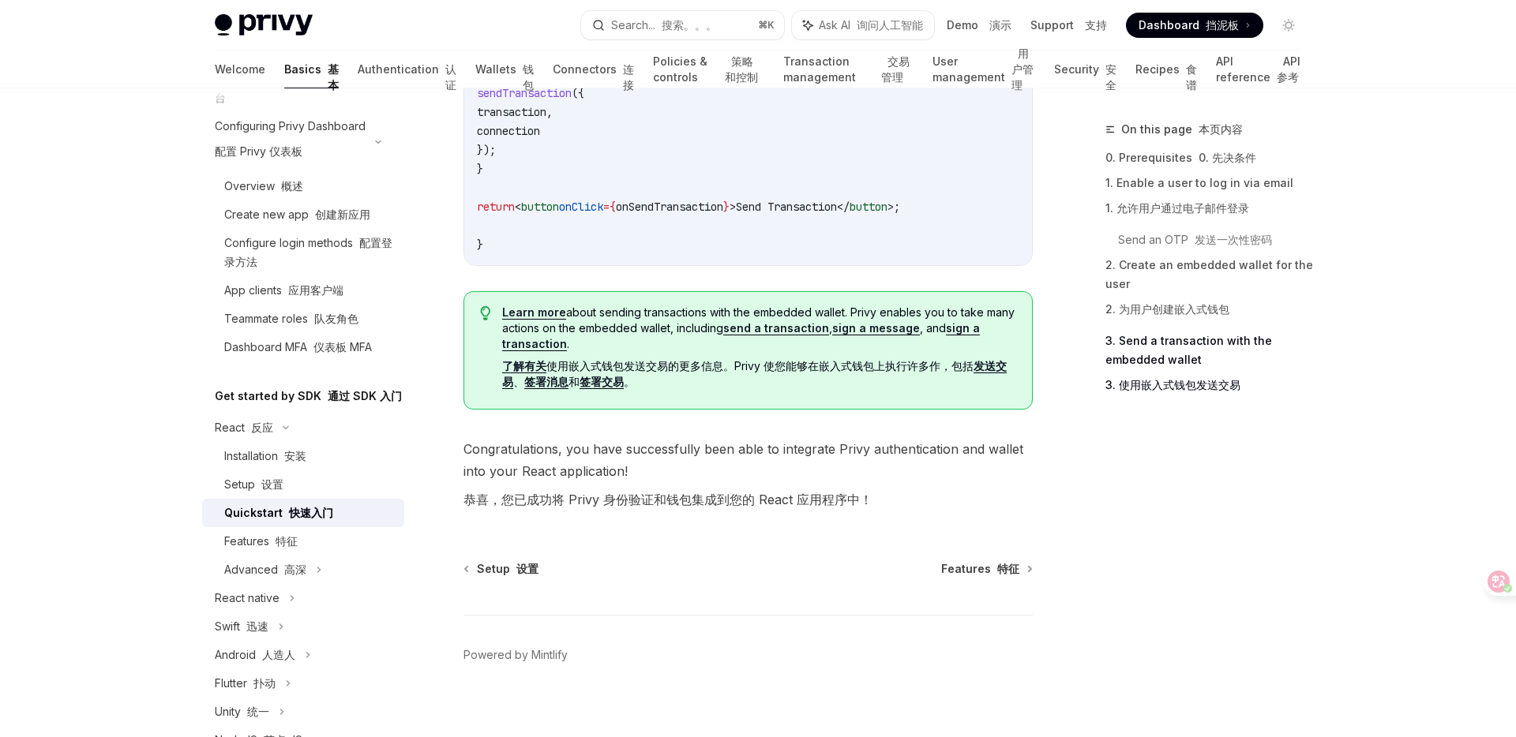
scroll to position [2376, 0]
click at [295, 545] on font "特征" at bounding box center [287, 540] width 22 height 13
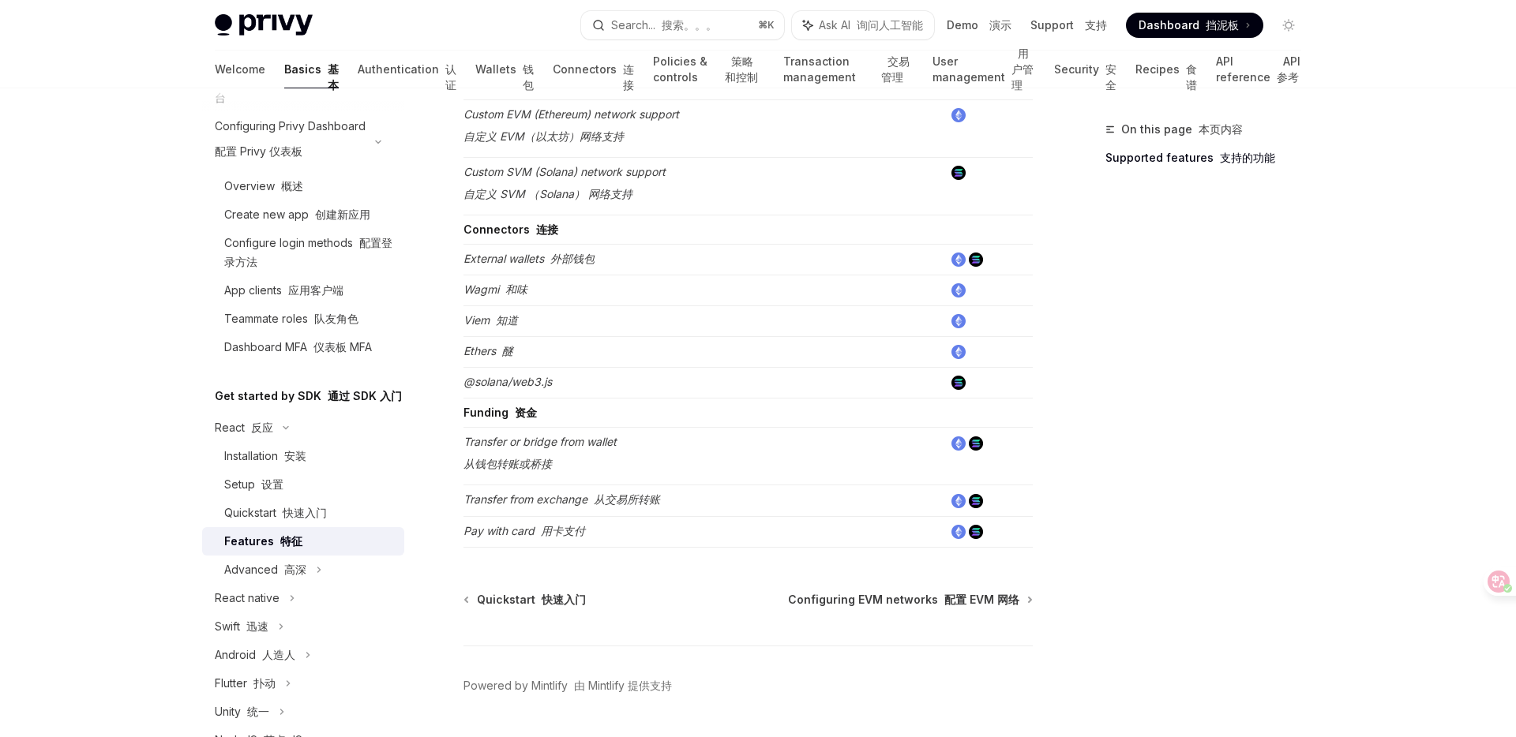
scroll to position [1205, 0]
click at [309, 568] on div "Advanced 高深" at bounding box center [303, 570] width 202 height 28
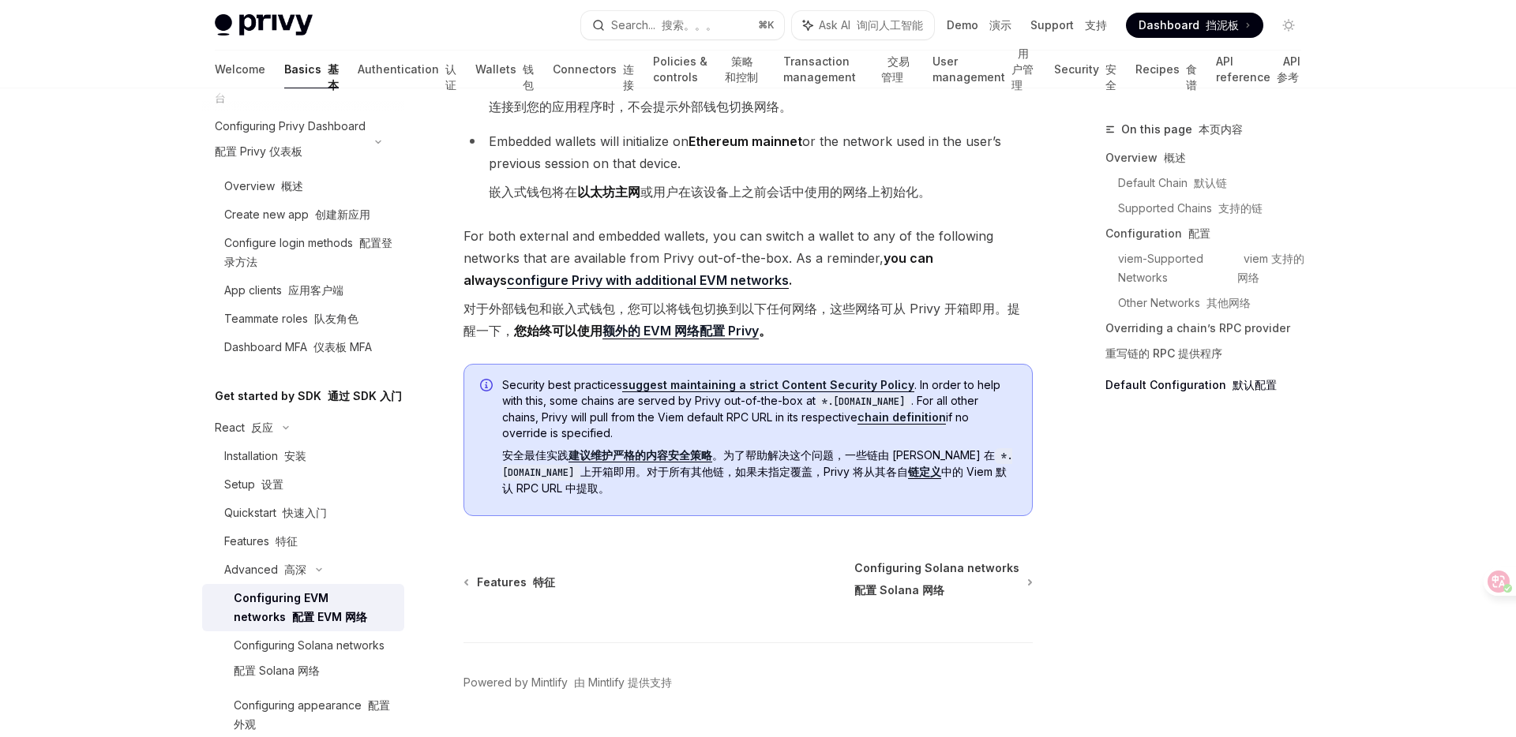
scroll to position [6021, 0]
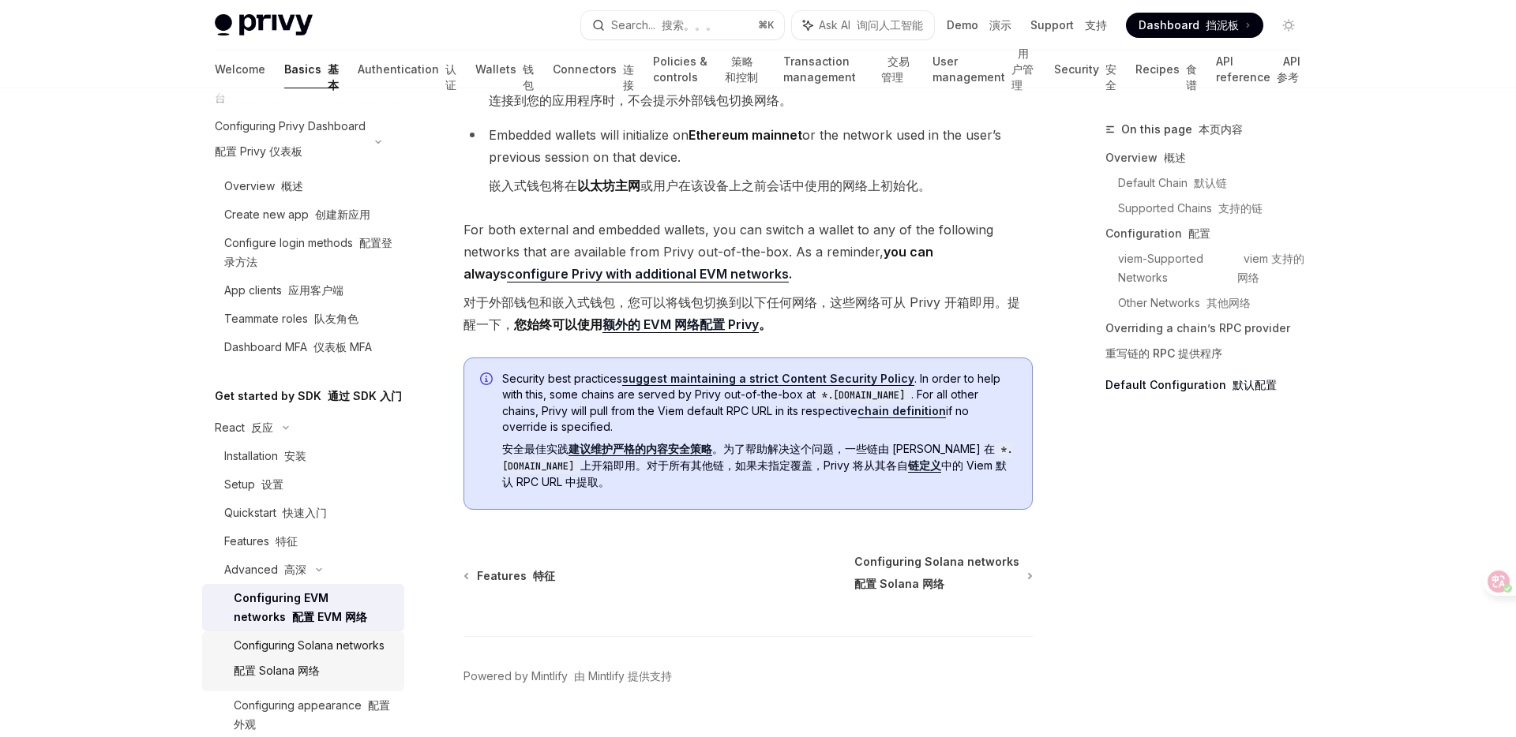
click at [333, 652] on div "Configuring Solana networks 配置 Solana 网络" at bounding box center [309, 661] width 151 height 51
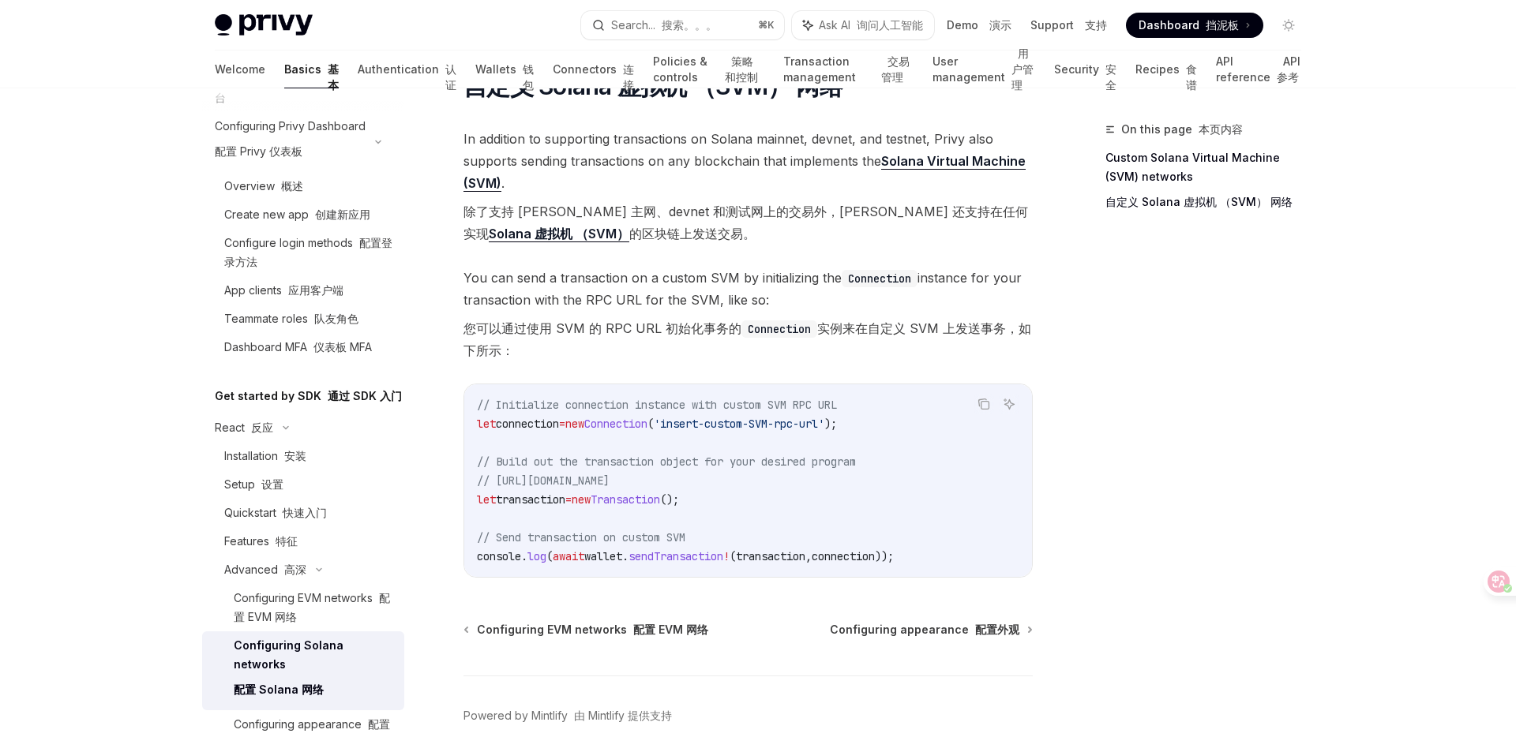
scroll to position [1030, 0]
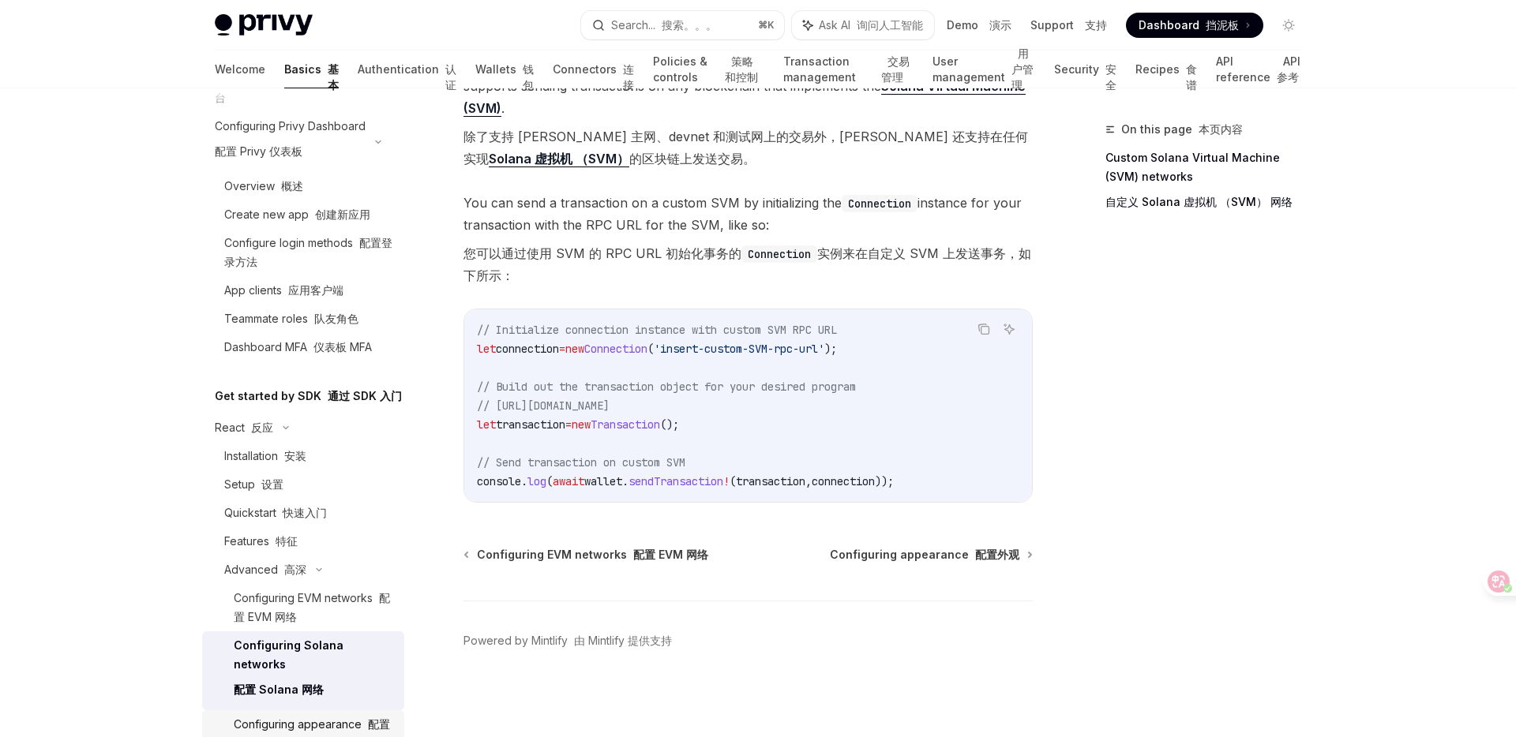
click at [334, 715] on div "Configuring appearance 配置外观" at bounding box center [314, 734] width 161 height 38
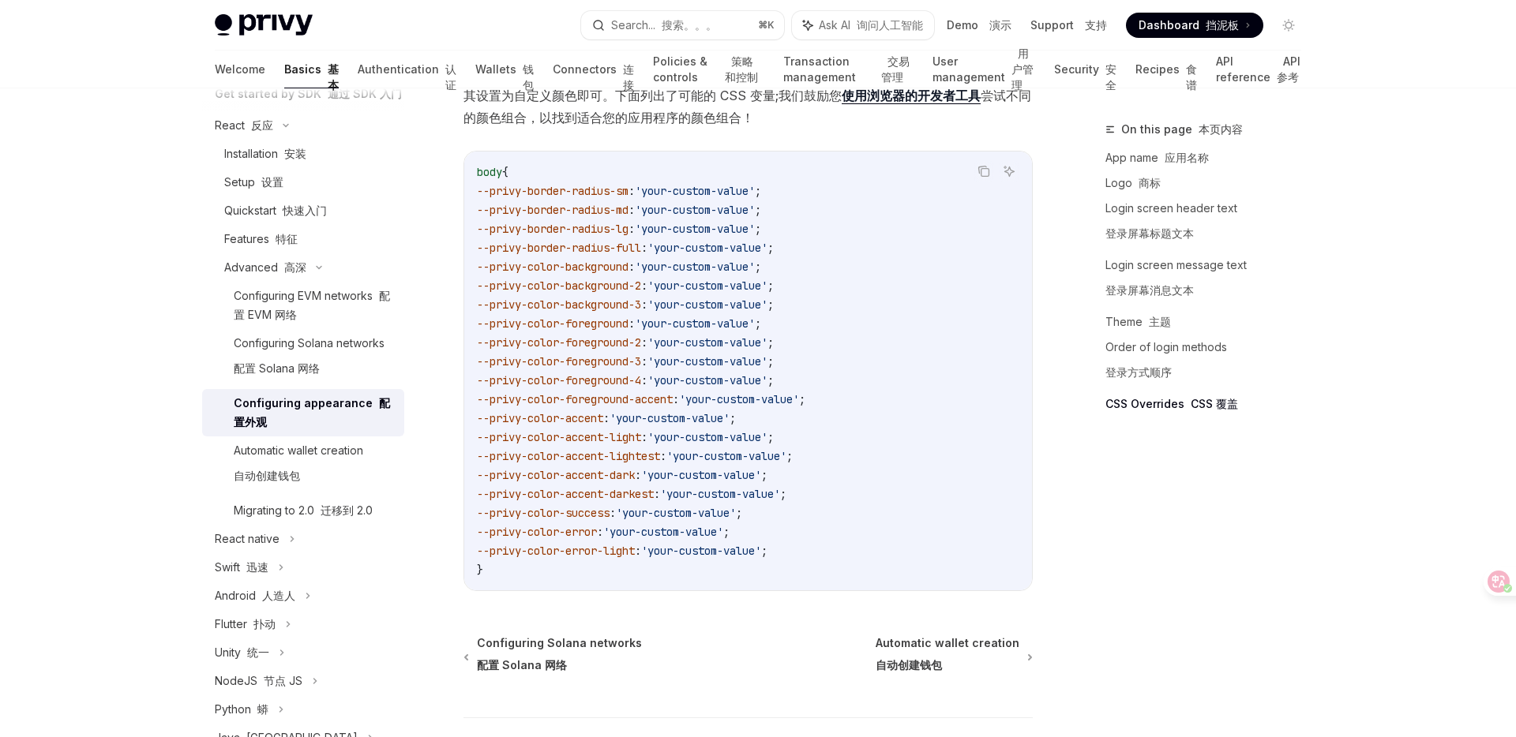
scroll to position [5475, 0]
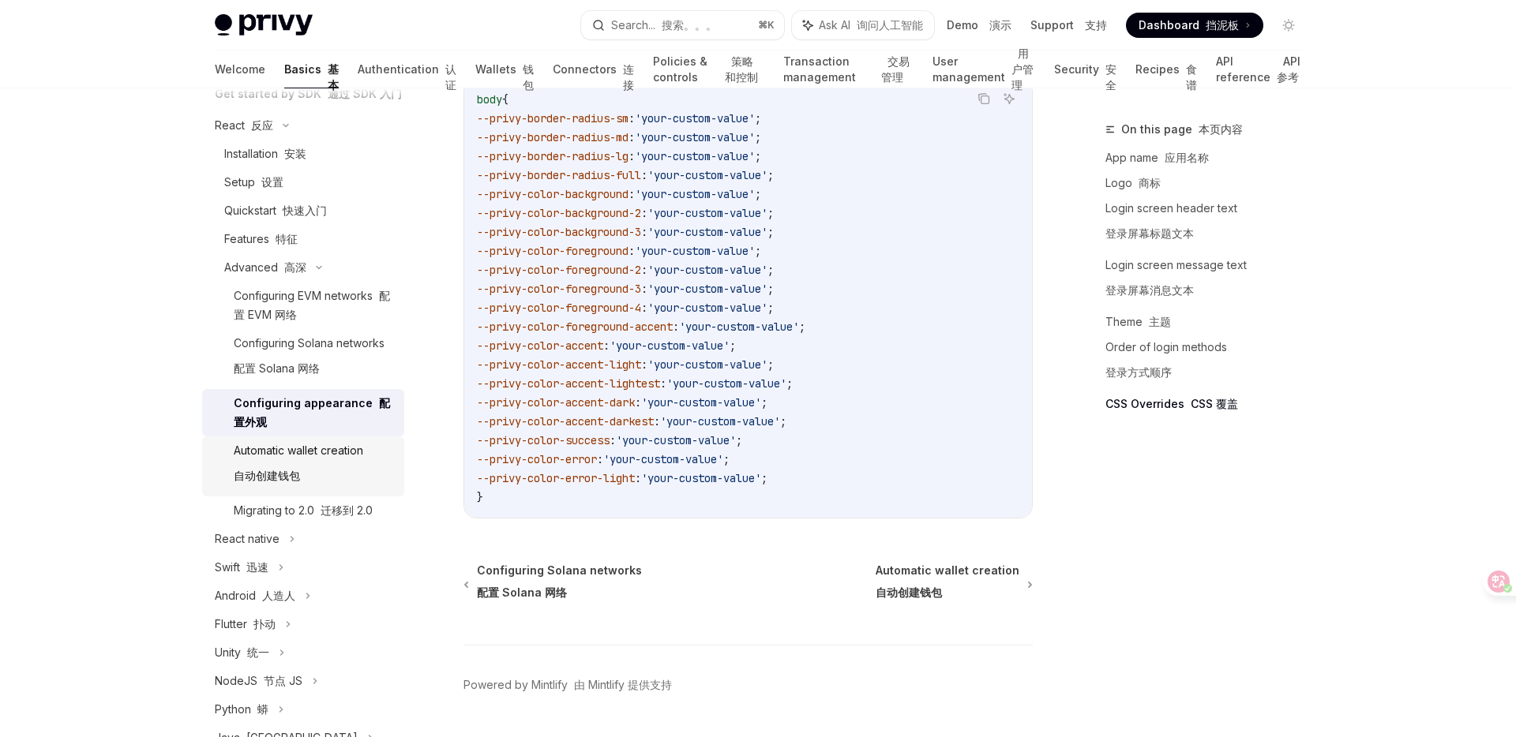
click at [310, 459] on div "Automatic wallet creation 自动创建钱包" at bounding box center [298, 466] width 129 height 51
type textarea "*"
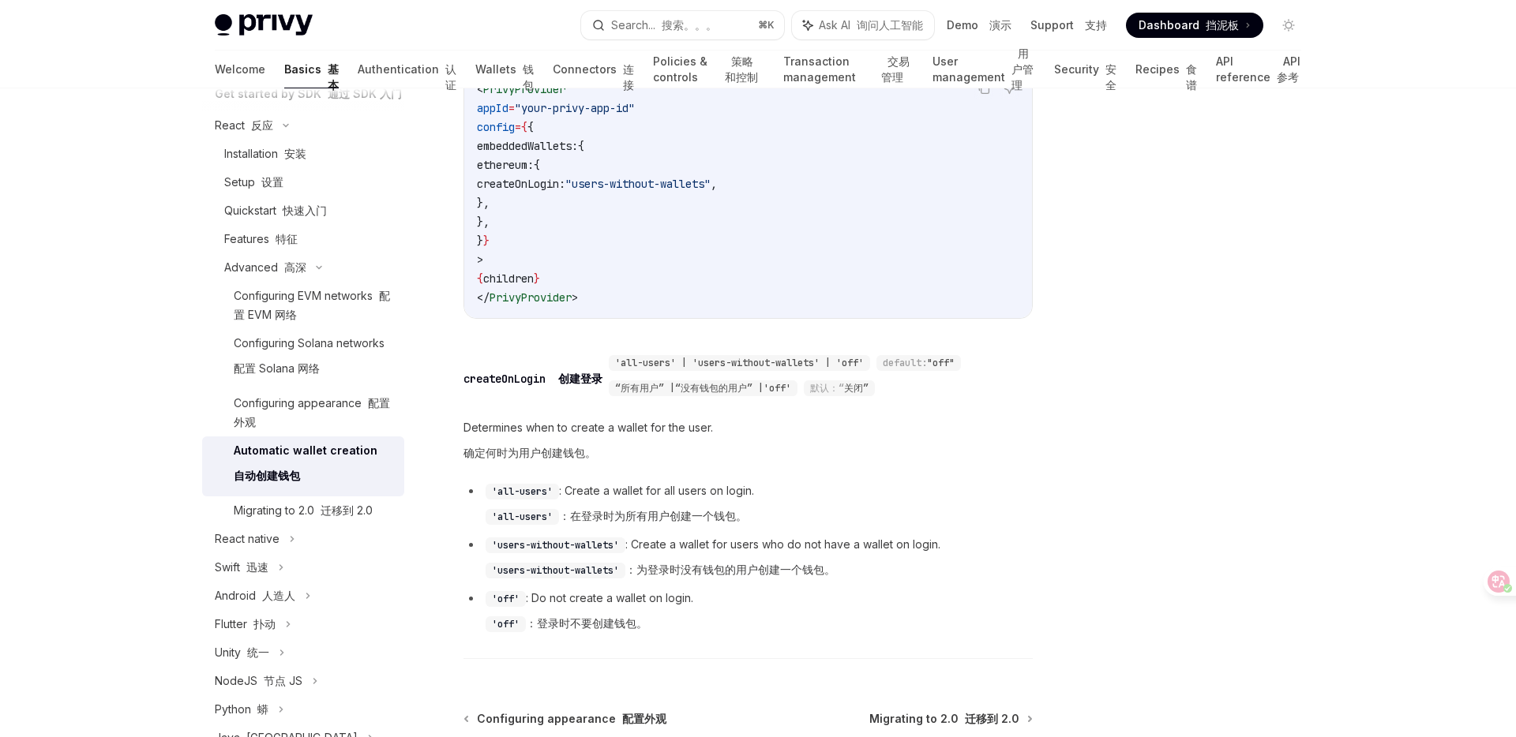
scroll to position [883, 0]
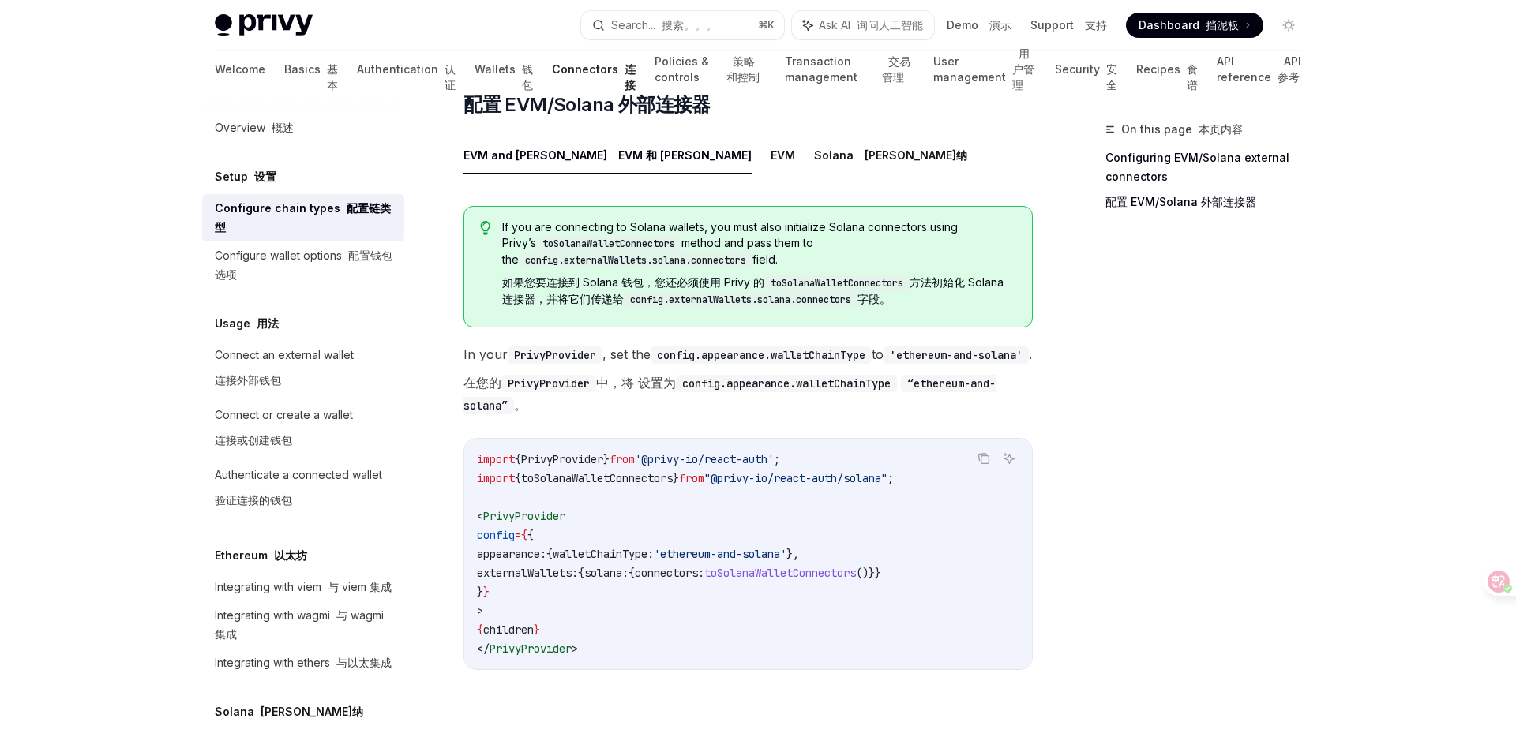
scroll to position [347, 0]
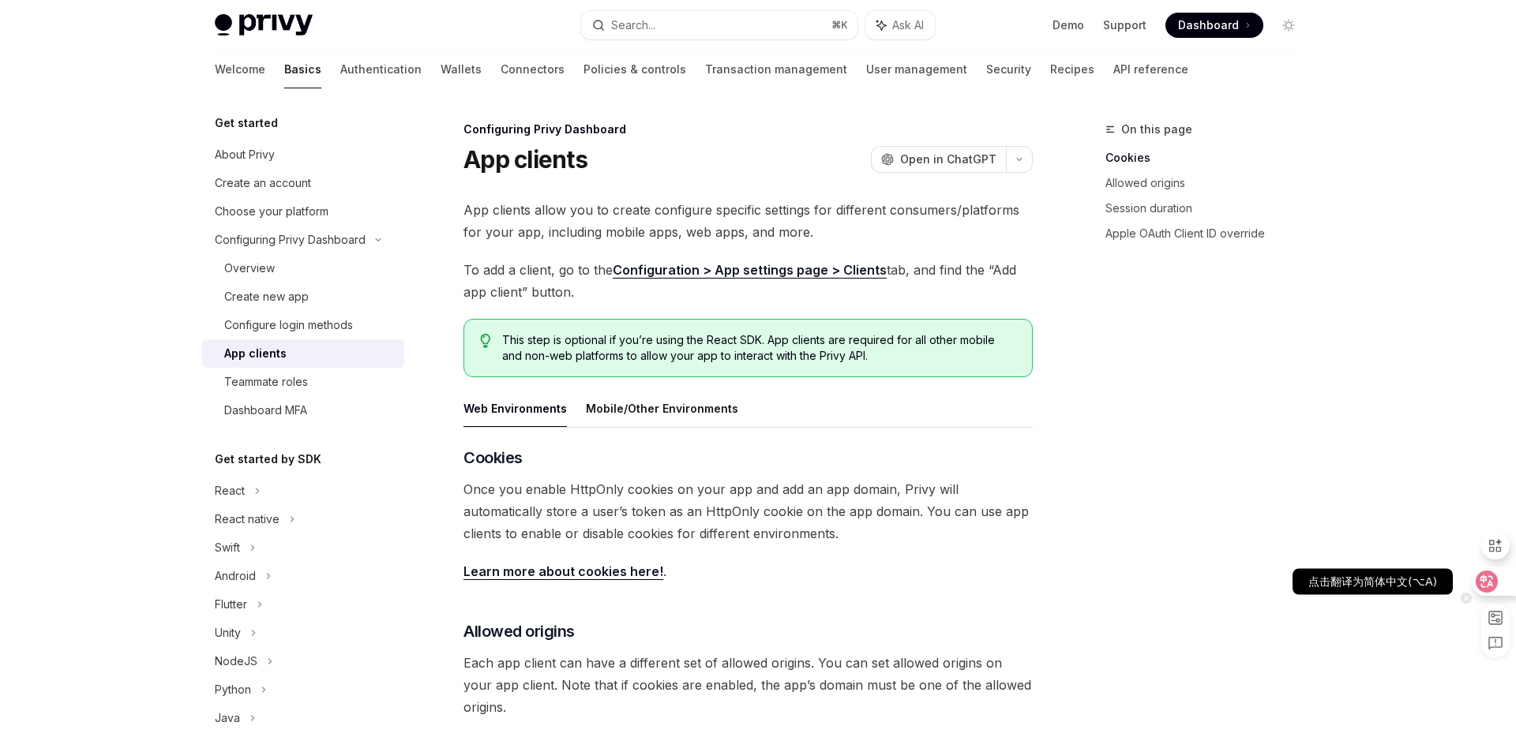
click at [1487, 586] on icon at bounding box center [1486, 582] width 13 height 13
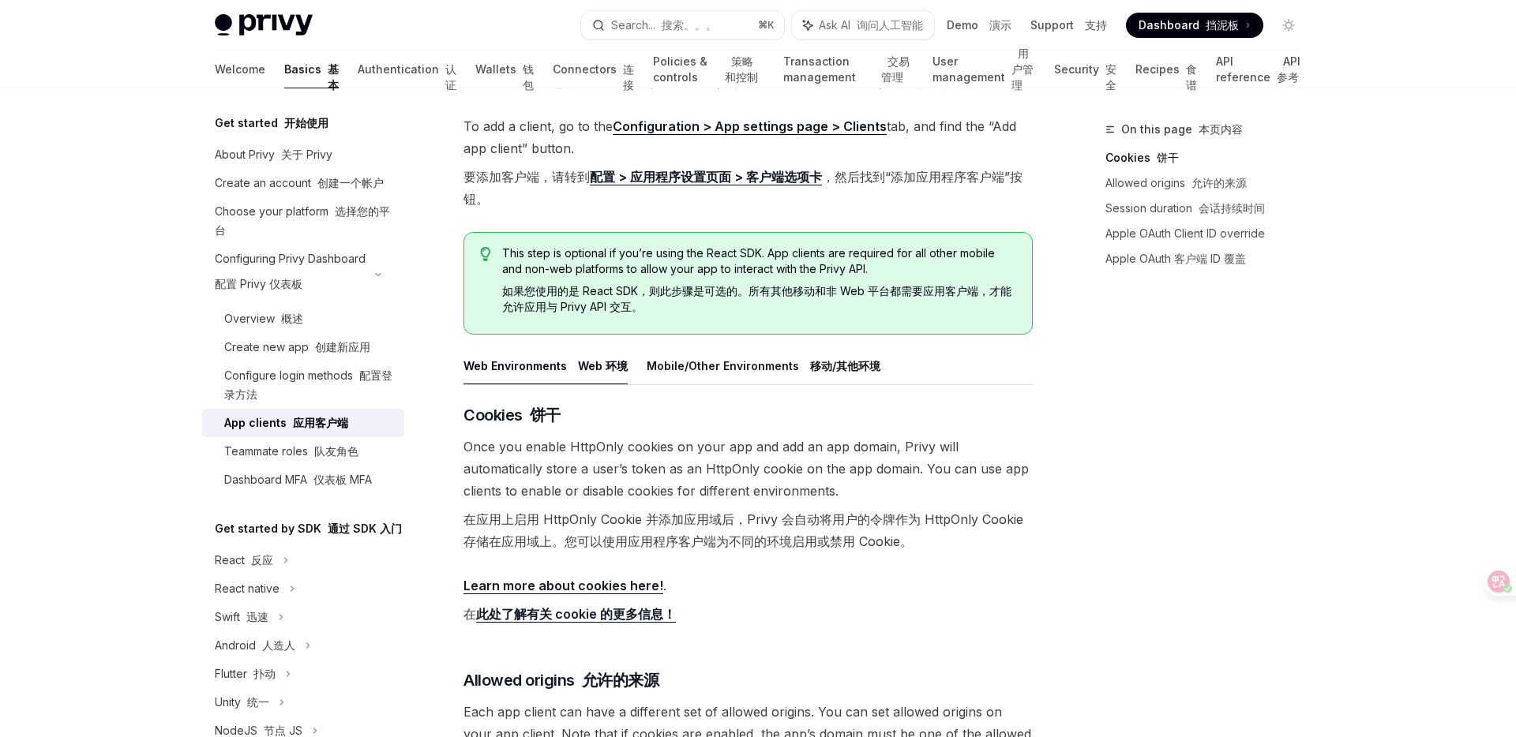
scroll to position [183, 0]
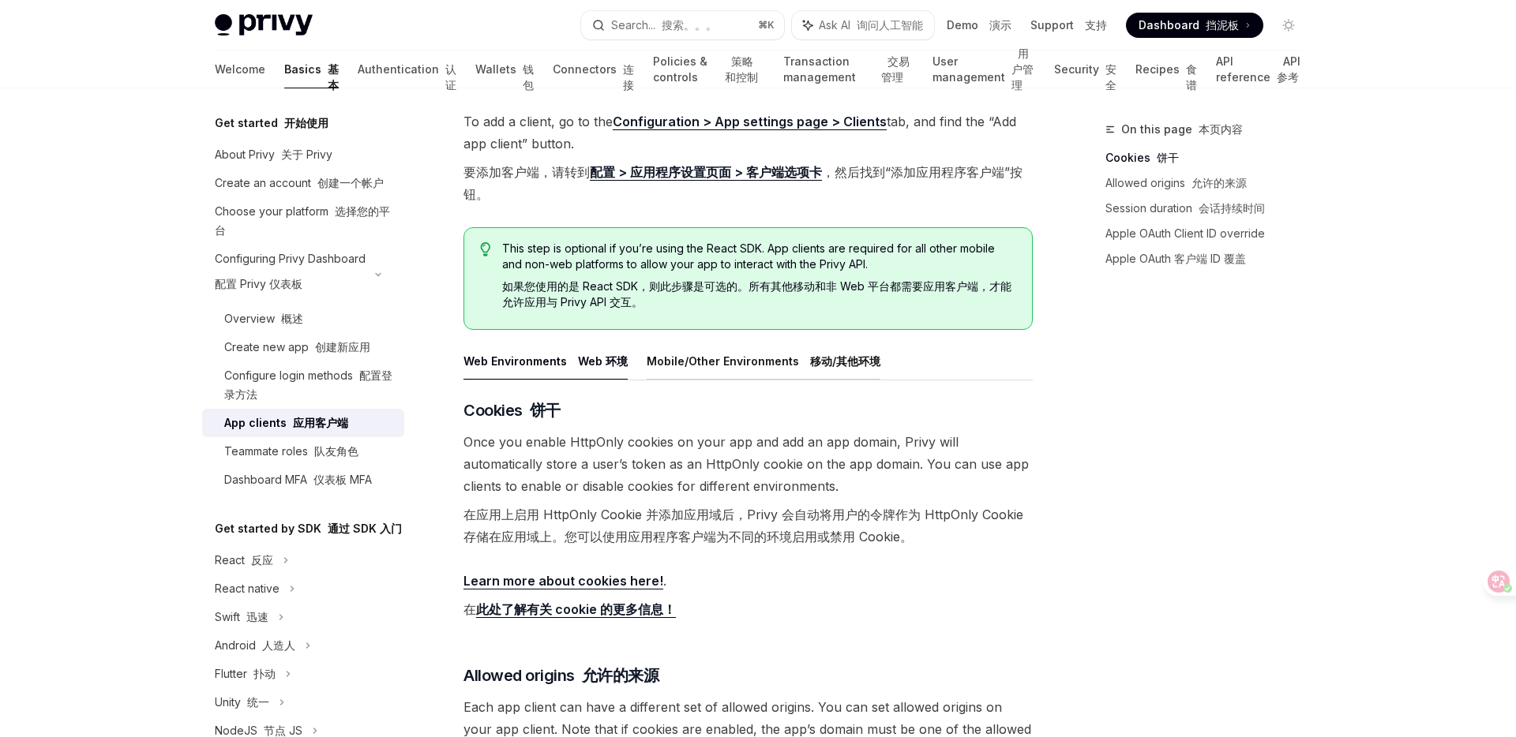
click at [828, 362] on font "移动/其他环境" at bounding box center [845, 360] width 70 height 13
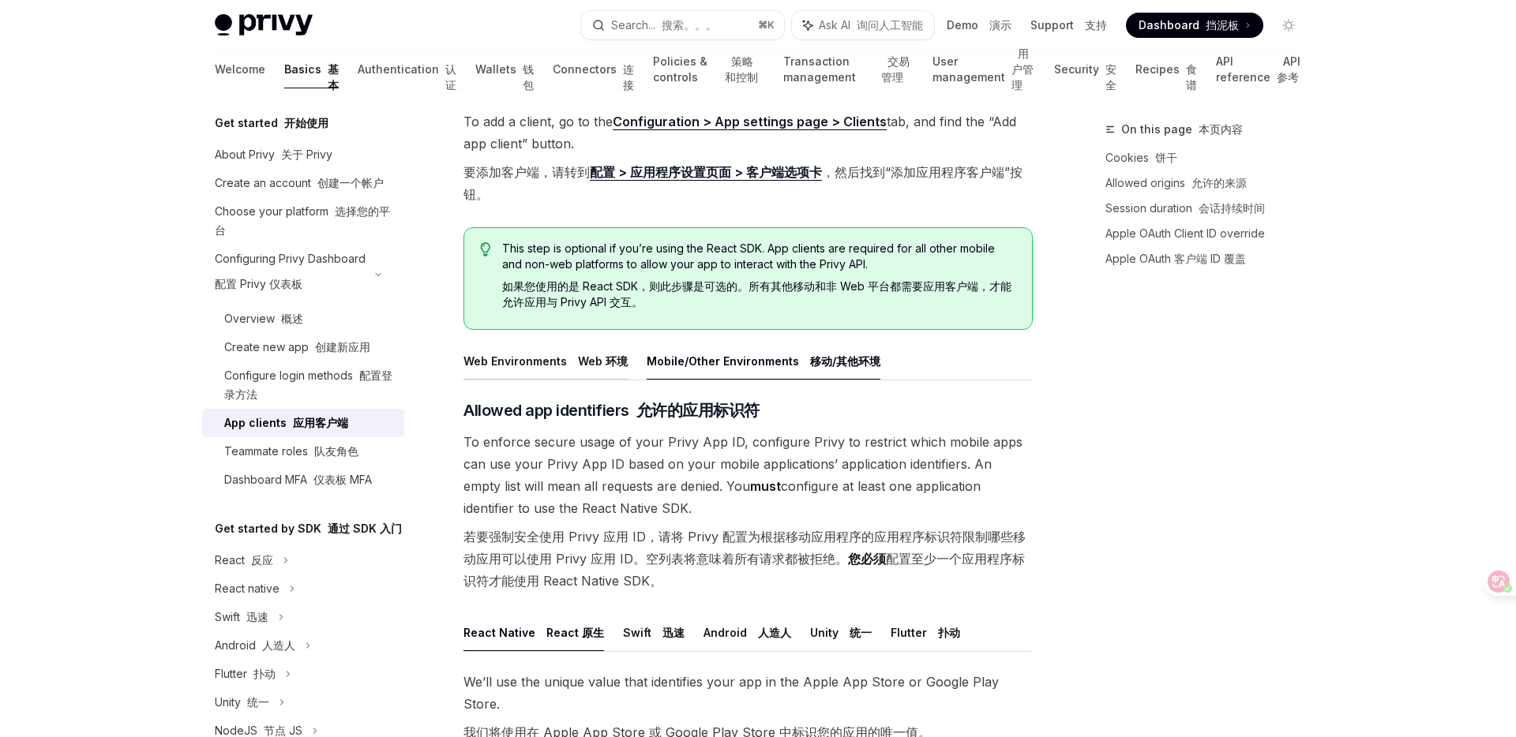
click at [572, 361] on font at bounding box center [575, 360] width 6 height 13
type textarea "*"
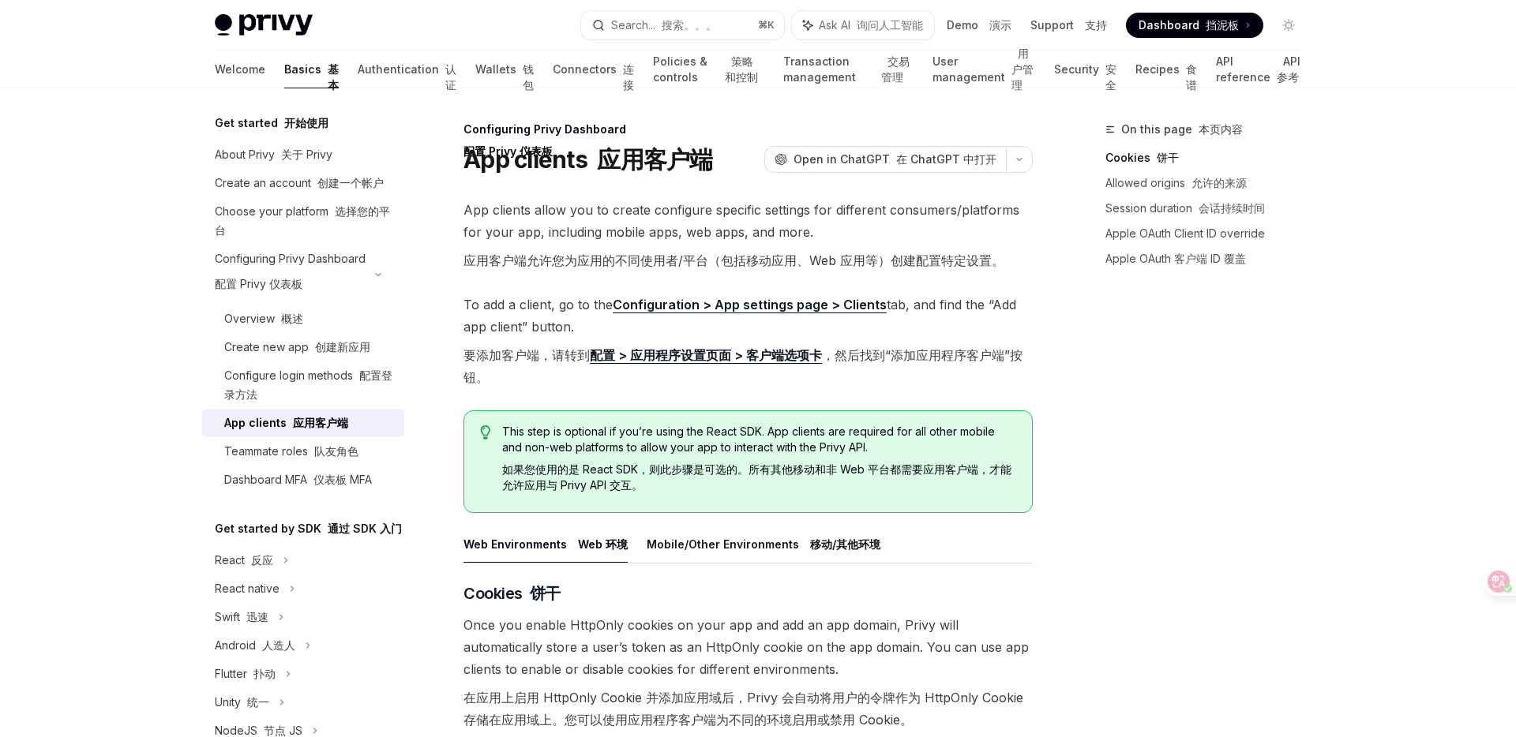
click at [751, 357] on link "配置 > 应用程序设置页面 > 客户端选项卡" at bounding box center [706, 355] width 232 height 17
